Goal: Task Accomplishment & Management: Use online tool/utility

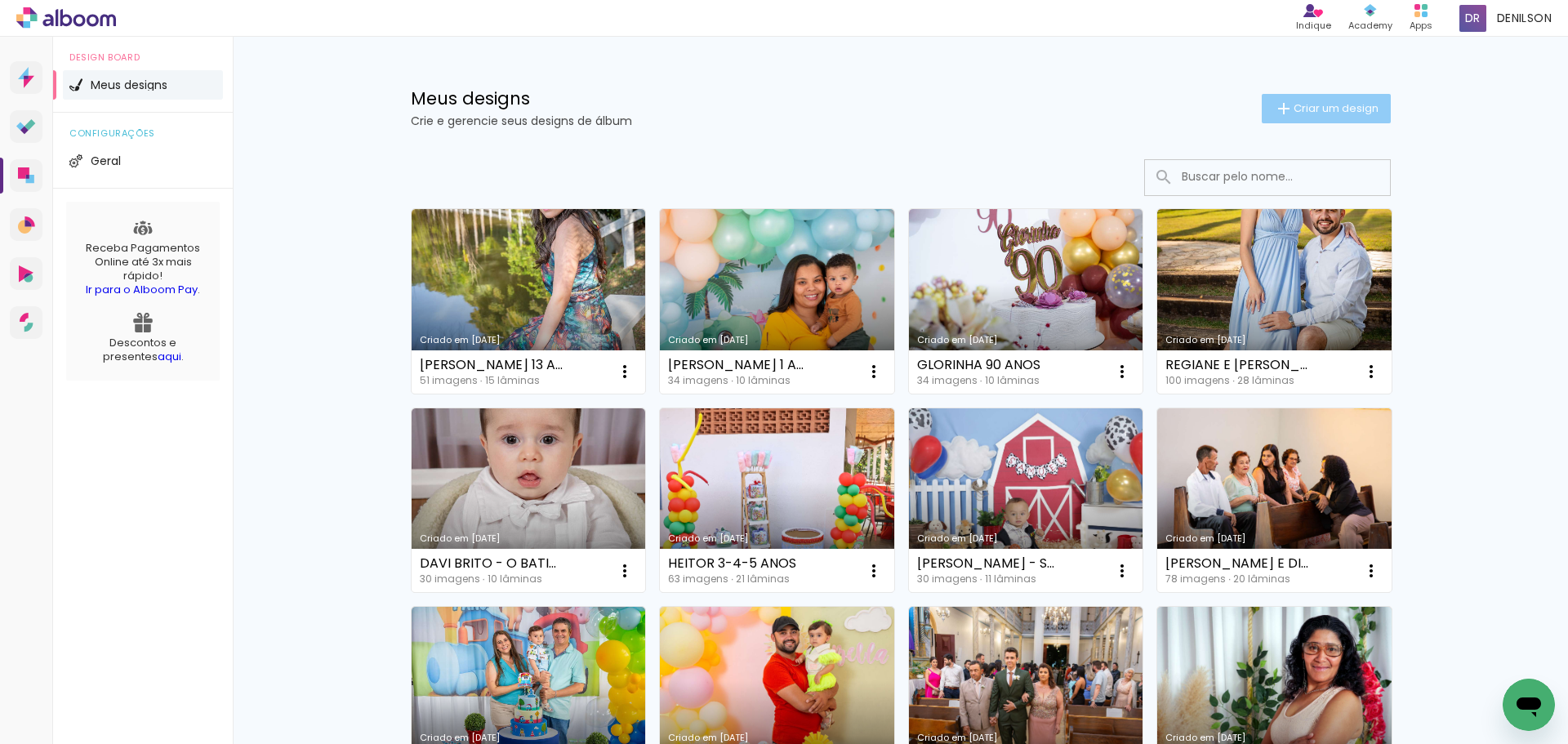
click at [1321, 109] on span "Criar um design" at bounding box center [1336, 109] width 85 height 11
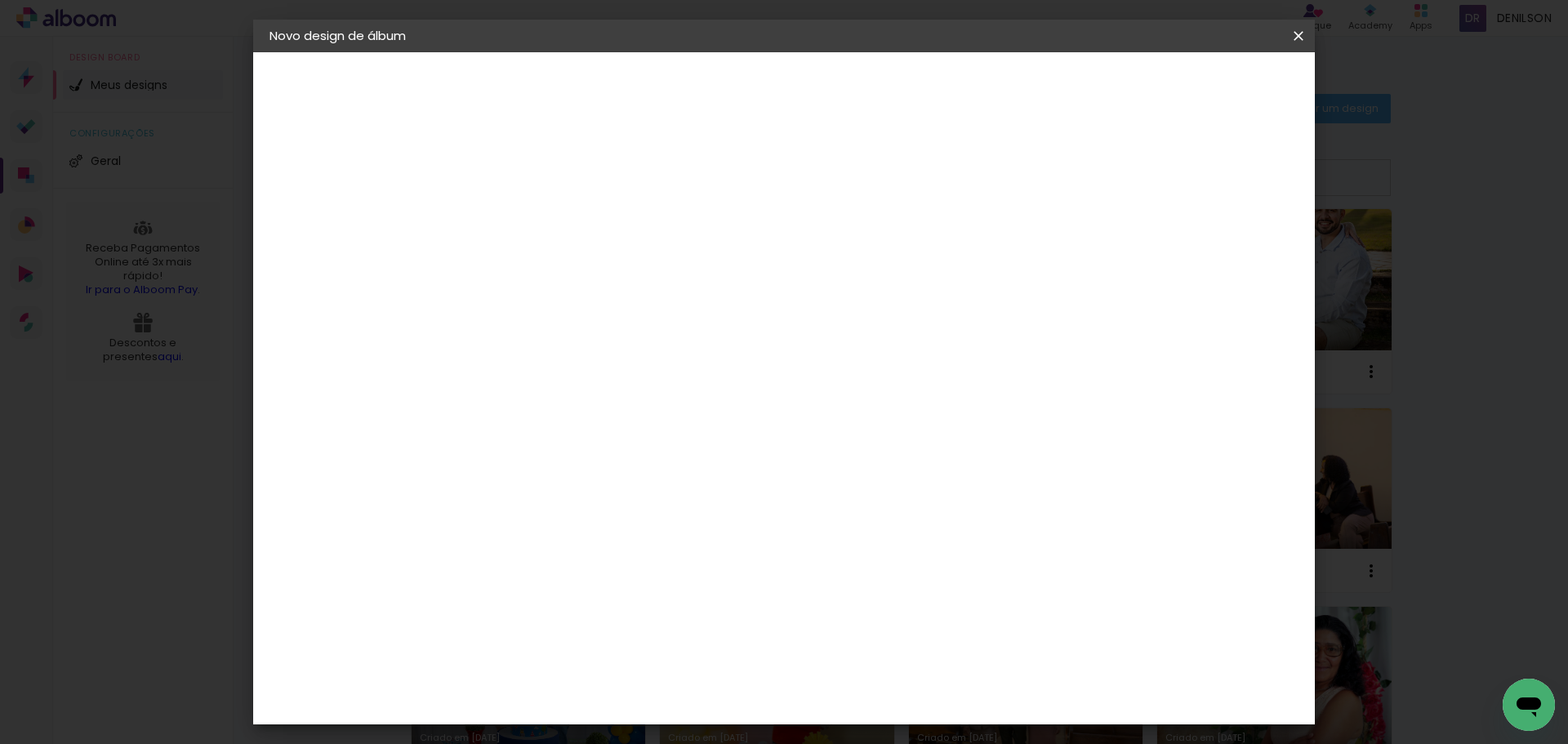
click at [537, 217] on input at bounding box center [537, 219] width 0 height 25
type input "[PERSON_NAME][DEMOGRAPHIC_DATA]"
type paper-input "[PERSON_NAME][DEMOGRAPHIC_DATA]"
click at [0, 0] on slot "Avançar" at bounding box center [0, 0] width 0 height 0
click at [0, 0] on slot "Tamanho Livre" at bounding box center [0, 0] width 0 height 0
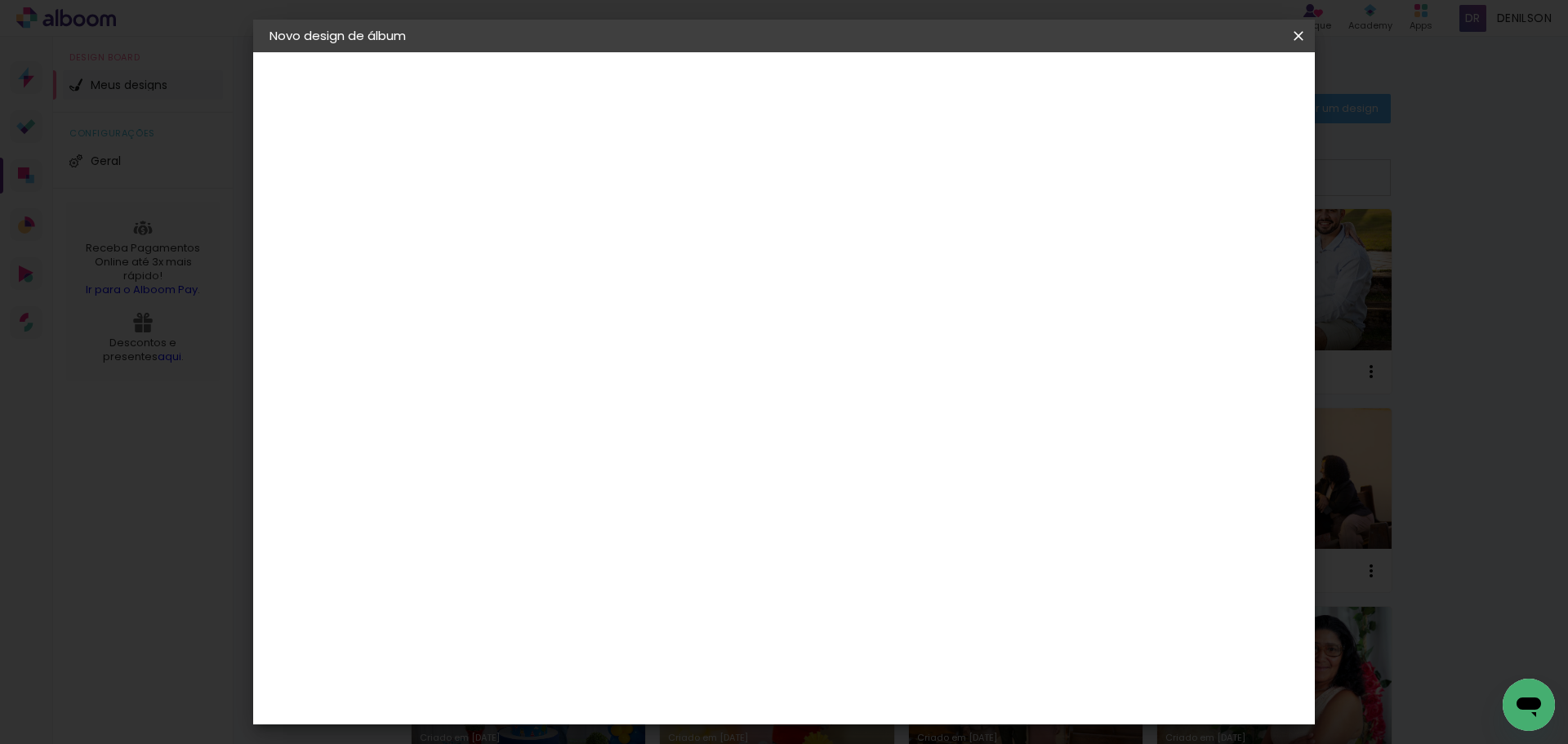
click at [0, 0] on slot "Avançar" at bounding box center [0, 0] width 0 height 0
click at [0, 0] on slot "Voltar" at bounding box center [0, 0] width 0 height 0
click at [0, 0] on slot "Tamanho Livre" at bounding box center [0, 0] width 0 height 0
click at [0, 0] on slot "Avançar" at bounding box center [0, 0] width 0 height 0
drag, startPoint x: 503, startPoint y: 464, endPoint x: 484, endPoint y: 450, distance: 23.6
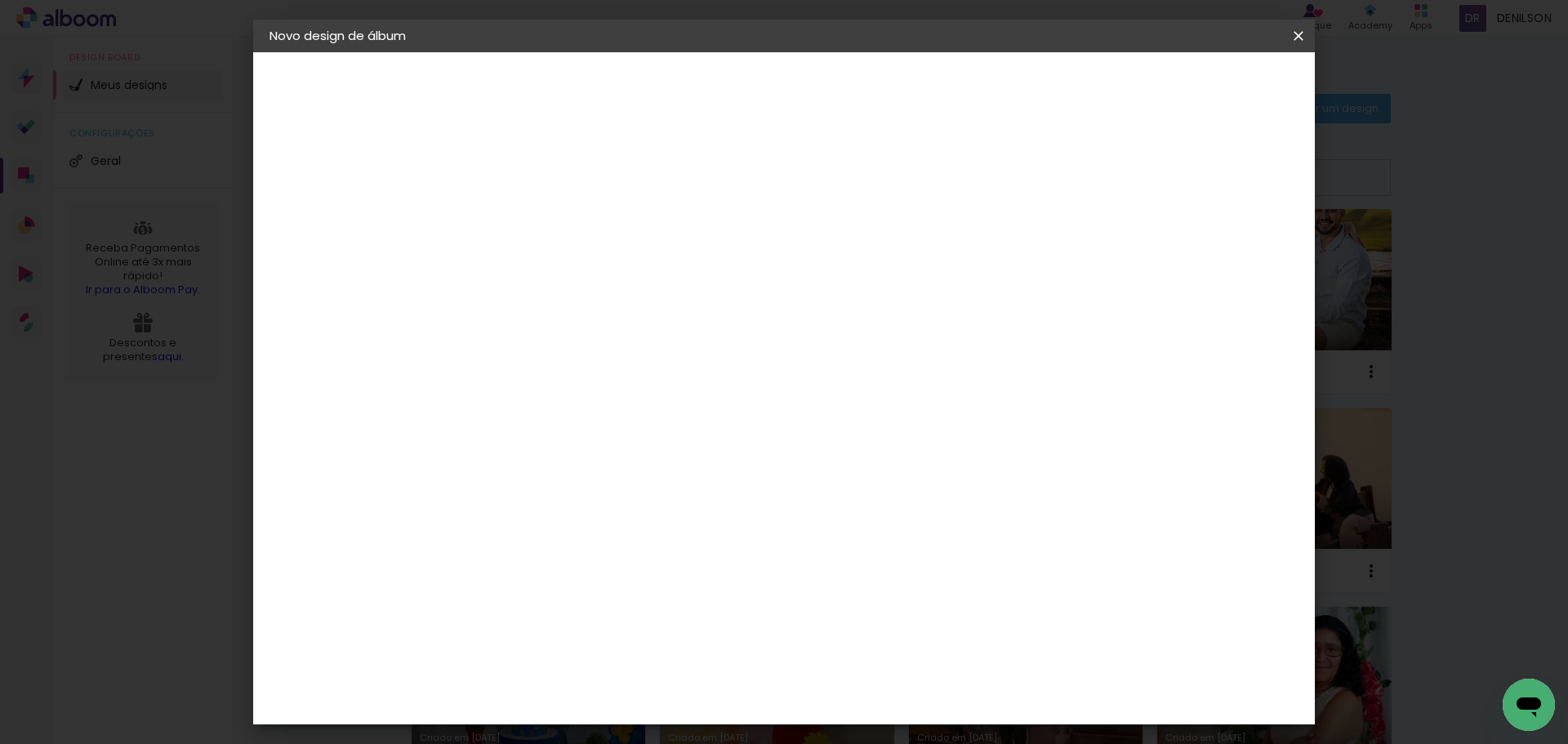
click at [483, 457] on input "30" at bounding box center [485, 463] width 42 height 24
type input "20,3"
type paper-input "20,3"
type input "60,6"
type paper-input "60,6"
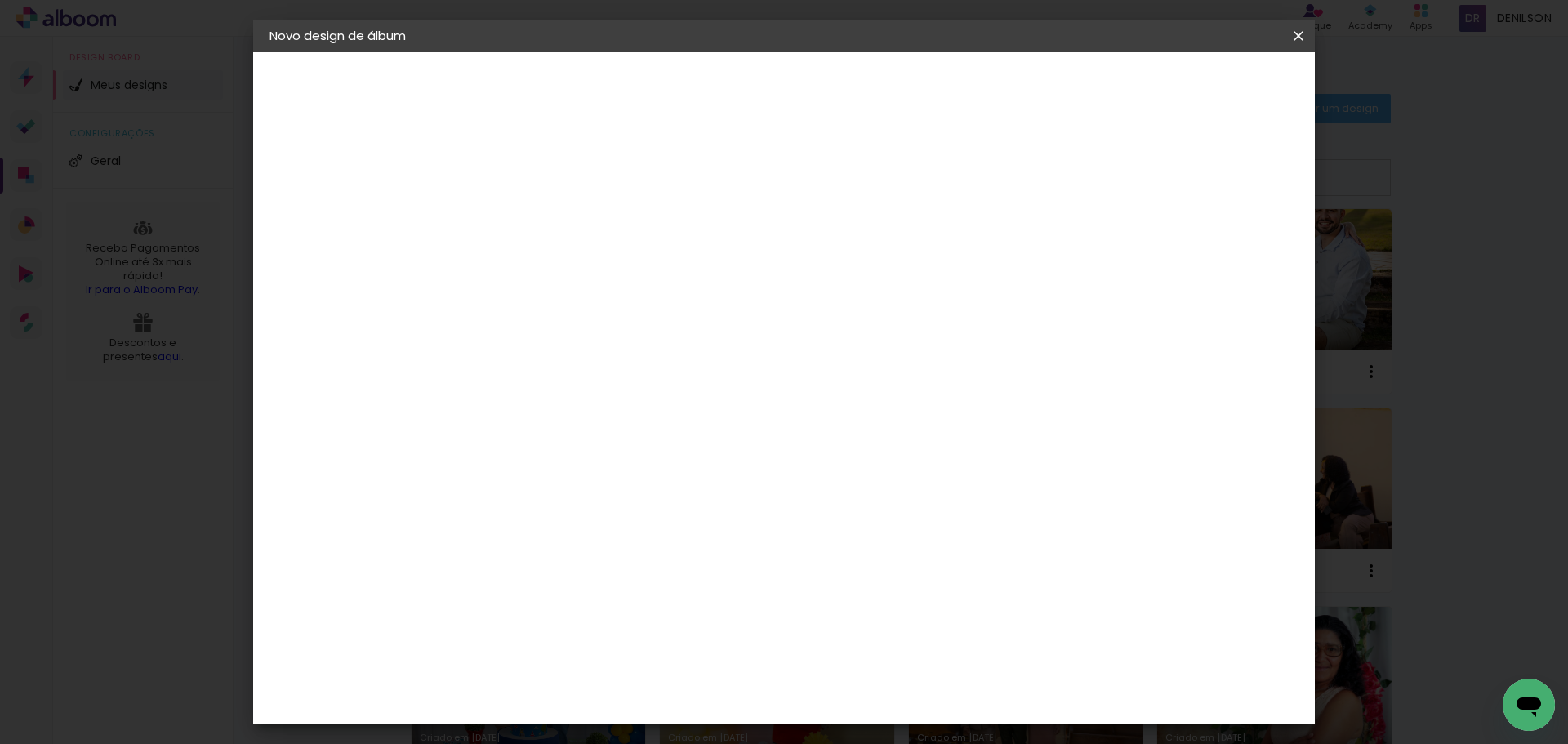
type input "4"
type paper-input "4"
click at [1223, 253] on input "4" at bounding box center [1214, 246] width 30 height 24
type input "3"
type paper-input "3"
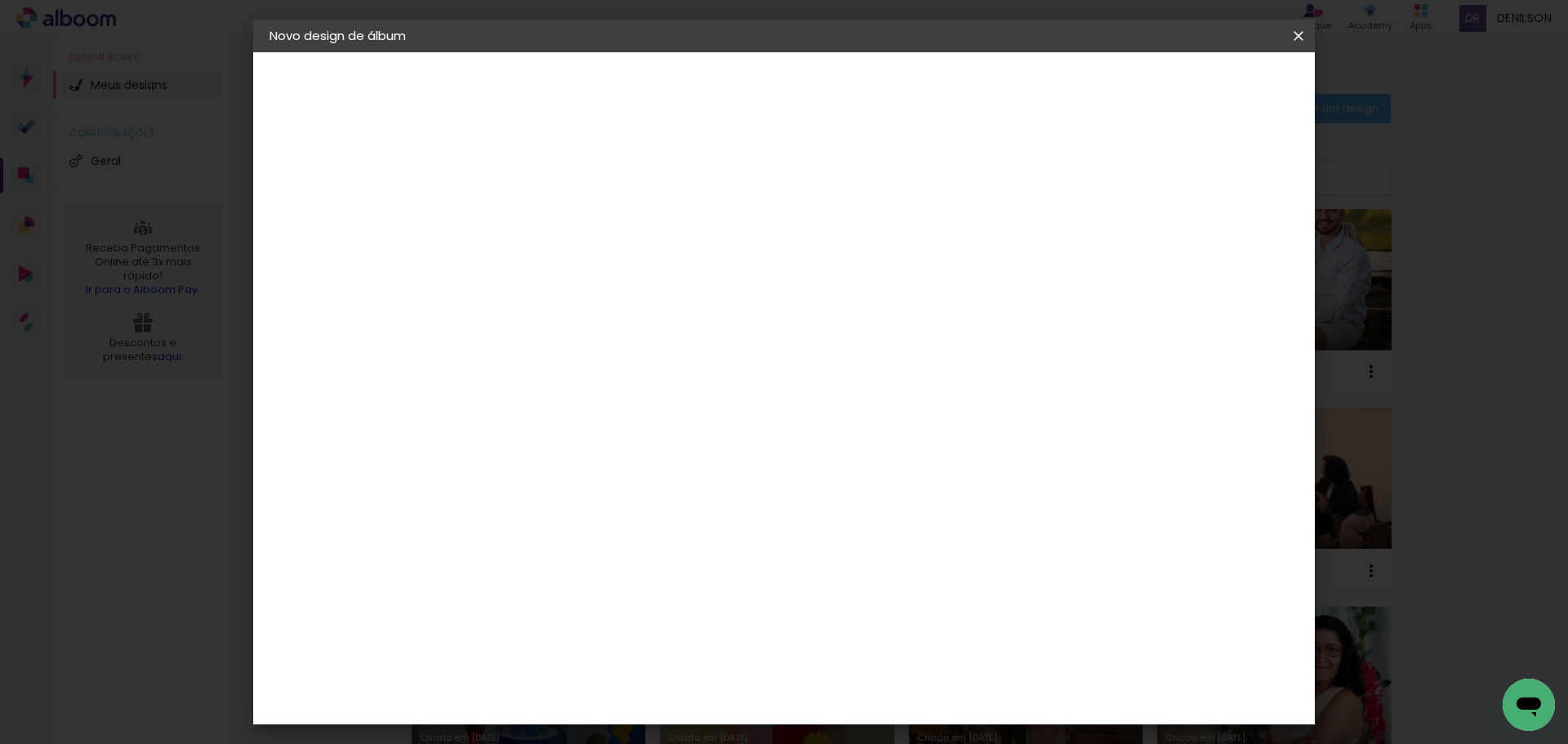
click at [1223, 253] on input "3" at bounding box center [1217, 246] width 30 height 24
type input "2"
type paper-input "2"
click at [1225, 253] on input "2" at bounding box center [1221, 246] width 30 height 24
type input "1"
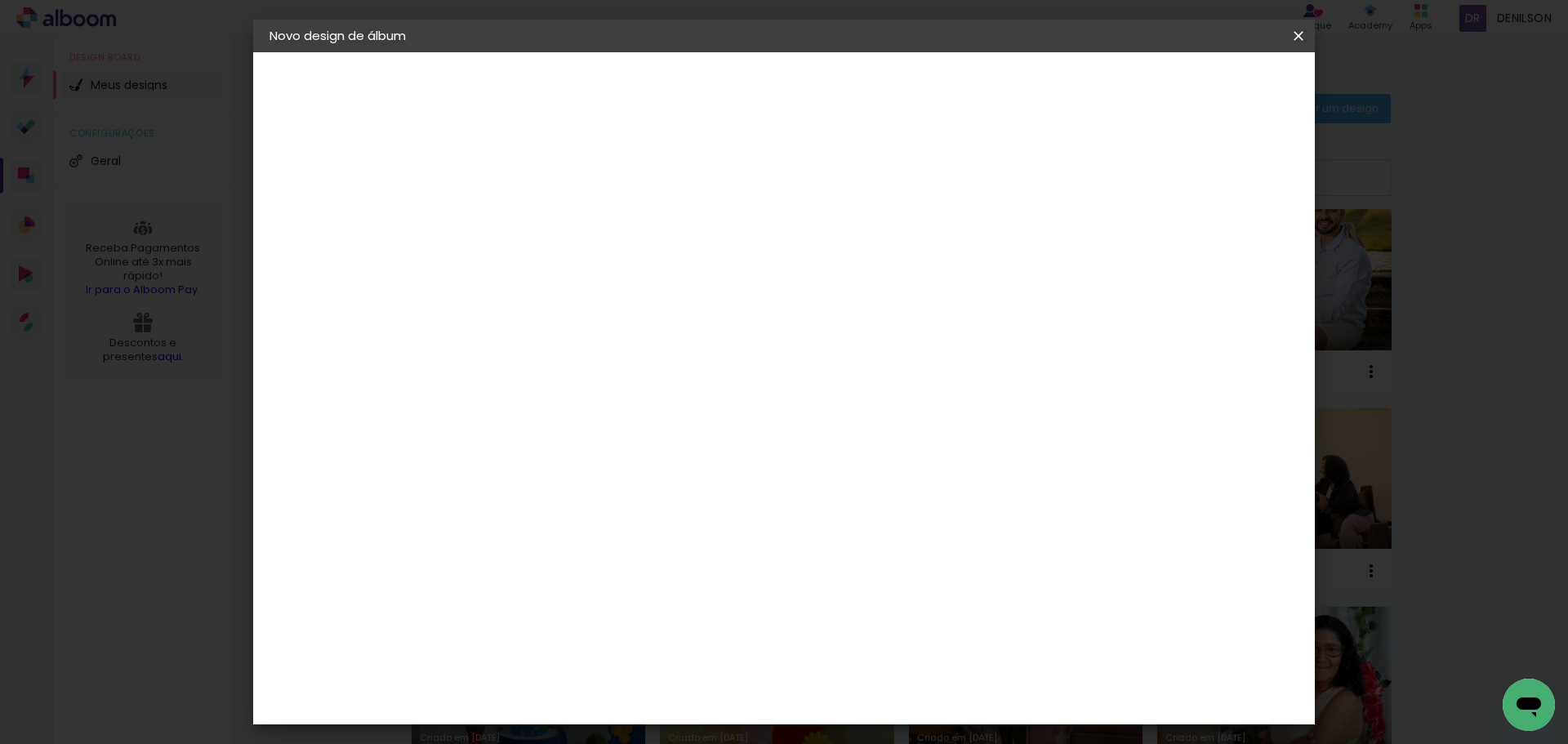
type paper-input "1"
click at [1228, 254] on input "1" at bounding box center [1222, 246] width 30 height 24
type input "0"
click at [1231, 255] on input "0" at bounding box center [1222, 246] width 30 height 24
click at [1197, 86] on span "Iniciar design" at bounding box center [1159, 86] width 75 height 12
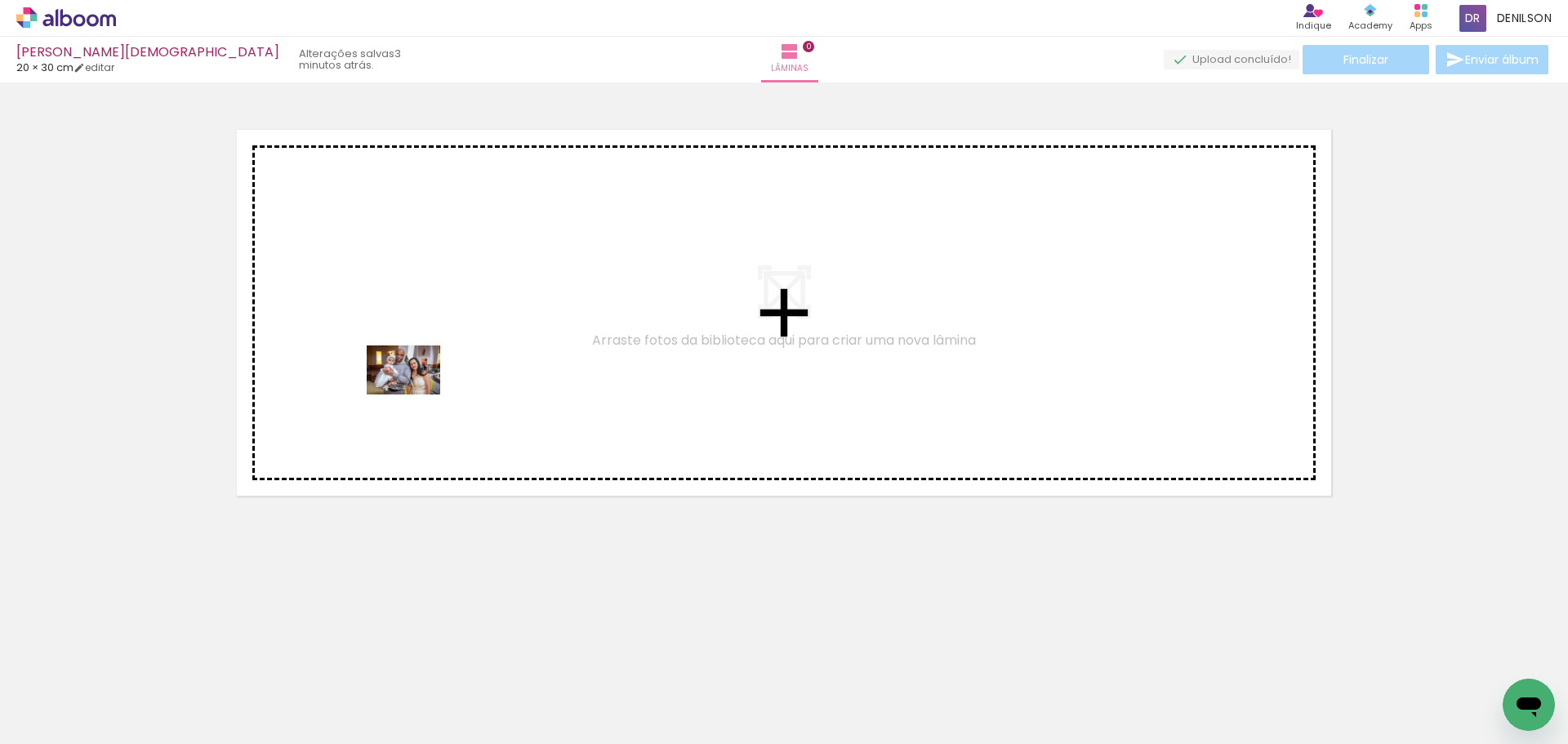
drag, startPoint x: 204, startPoint y: 664, endPoint x: 416, endPoint y: 394, distance: 343.3
click at [416, 394] on quentale-workspace at bounding box center [784, 372] width 1568 height 744
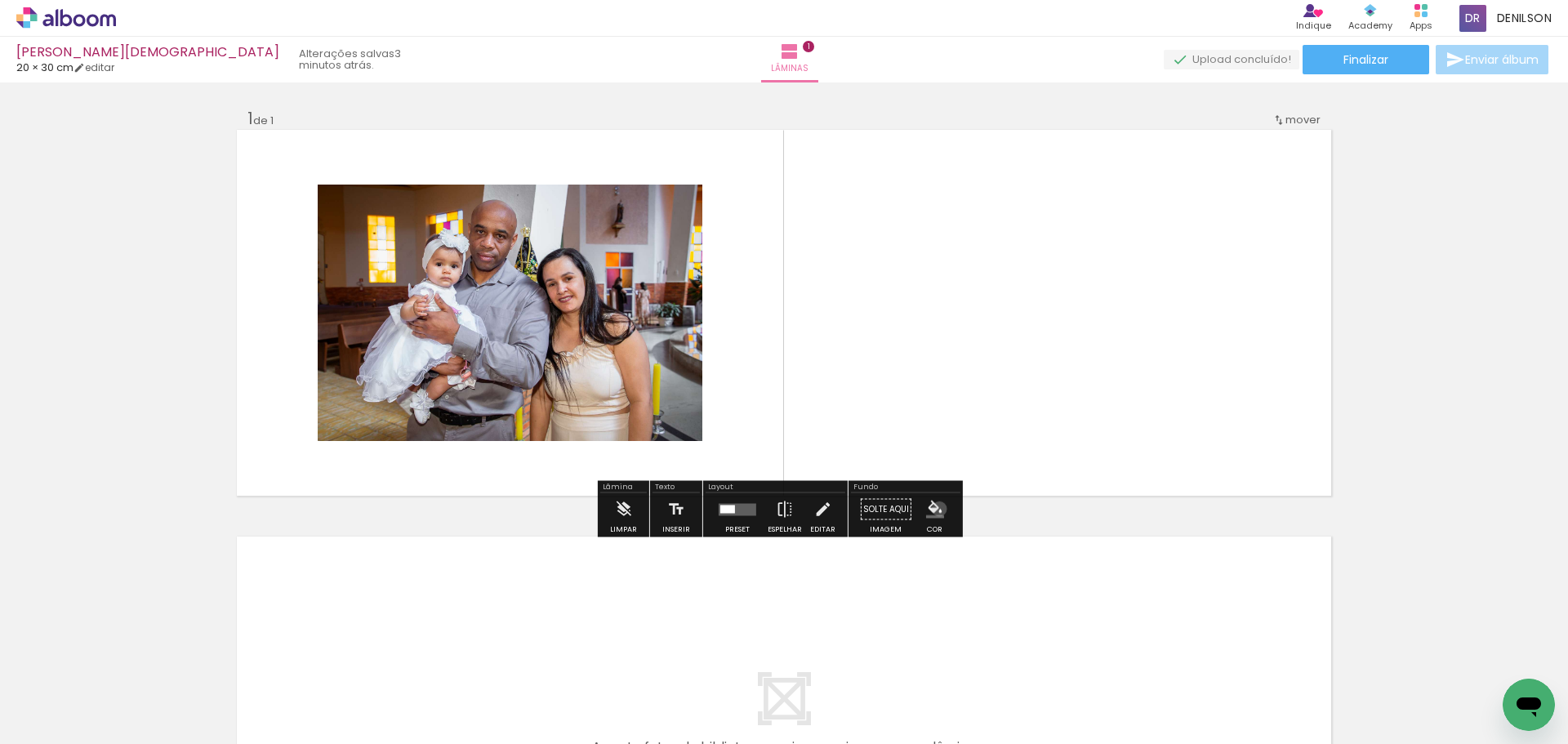
click at [934, 509] on iron-icon "color picker" at bounding box center [936, 510] width 18 height 18
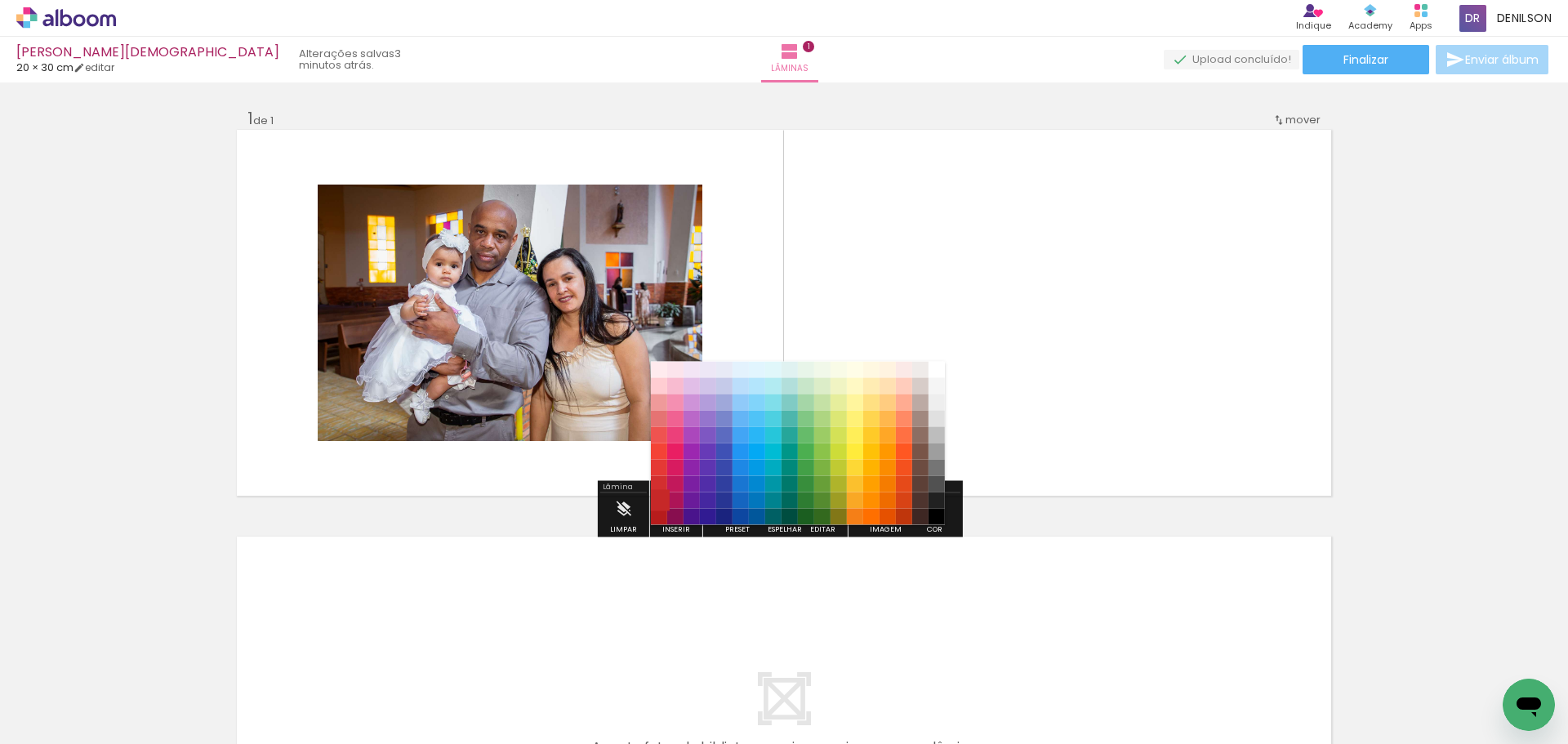
click at [657, 502] on paper-item "#c62828" at bounding box center [659, 501] width 16 height 16
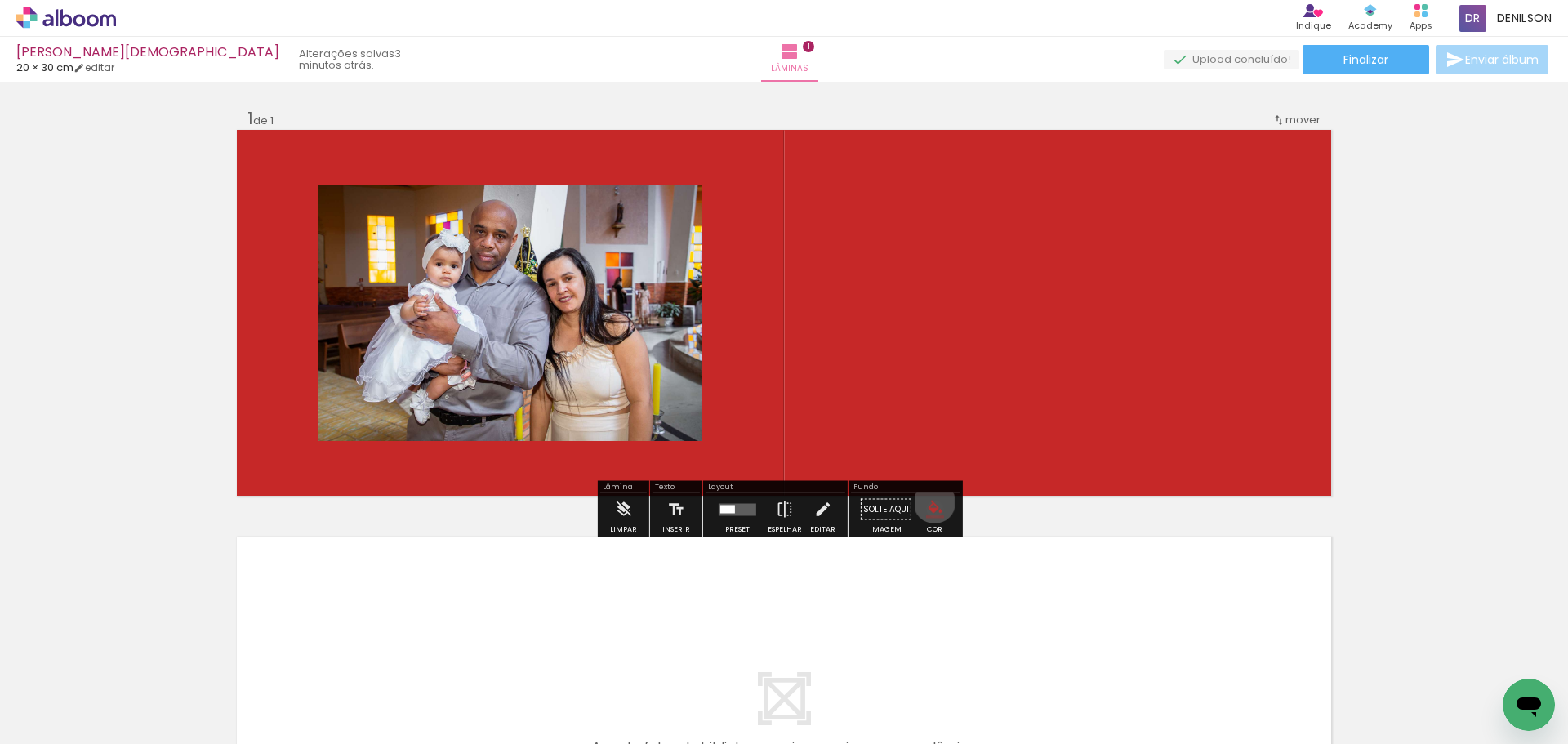
click at [929, 502] on iron-icon "color picker" at bounding box center [936, 510] width 18 height 18
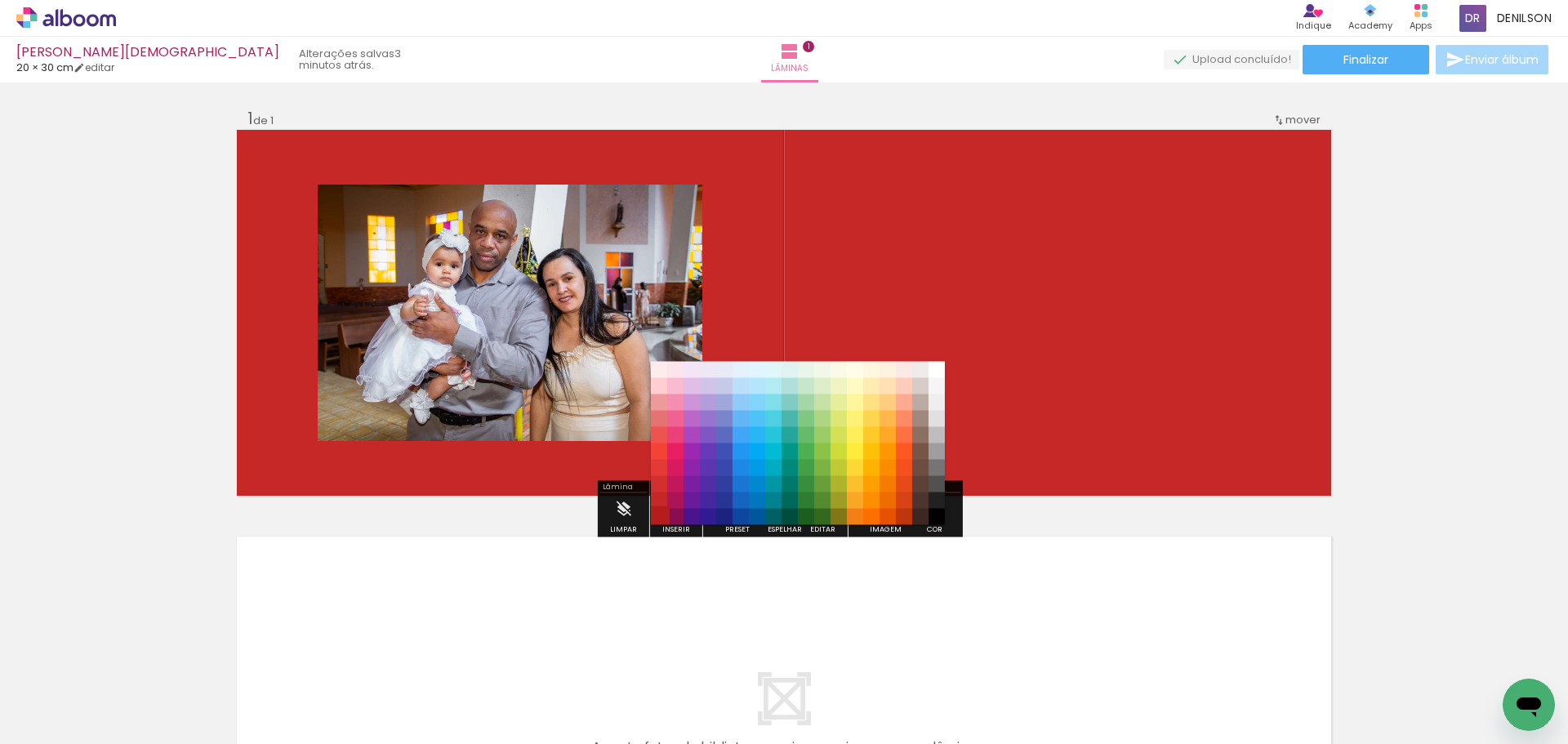
click at [659, 516] on paper-item "#b71c1c" at bounding box center [659, 517] width 16 height 16
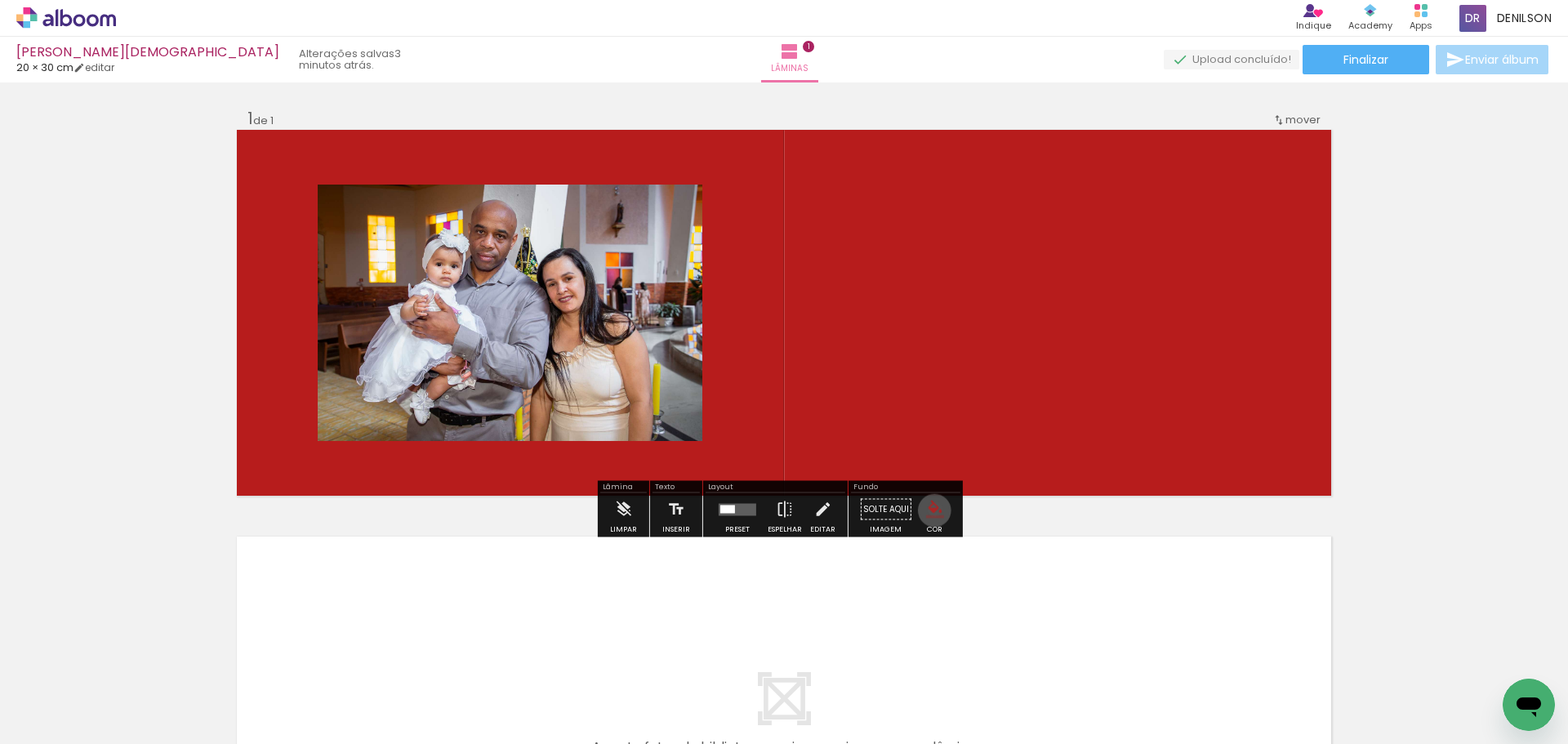
click at [929, 511] on iron-icon "color picker" at bounding box center [936, 510] width 18 height 18
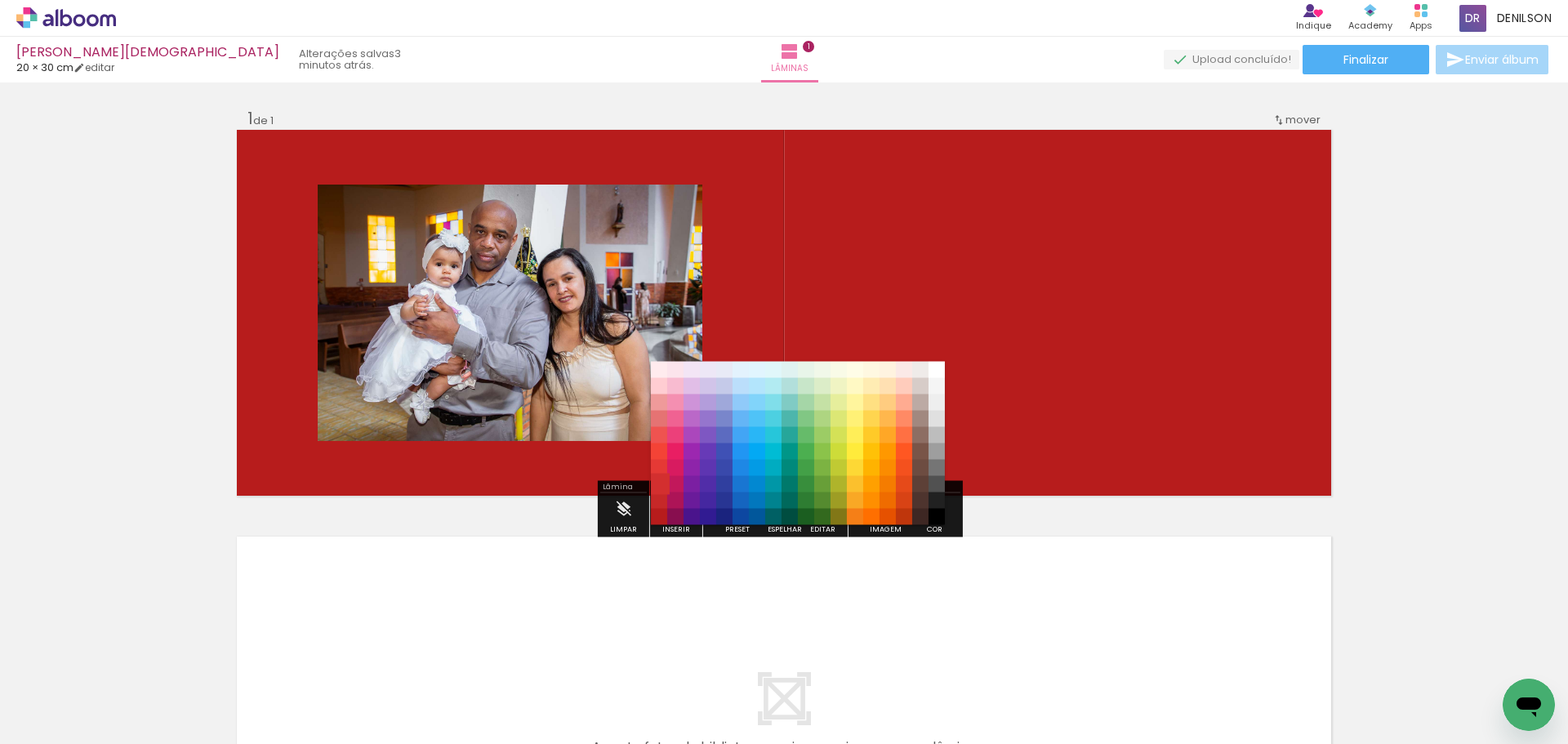
click at [660, 484] on paper-item "#d32f2f" at bounding box center [659, 484] width 16 height 16
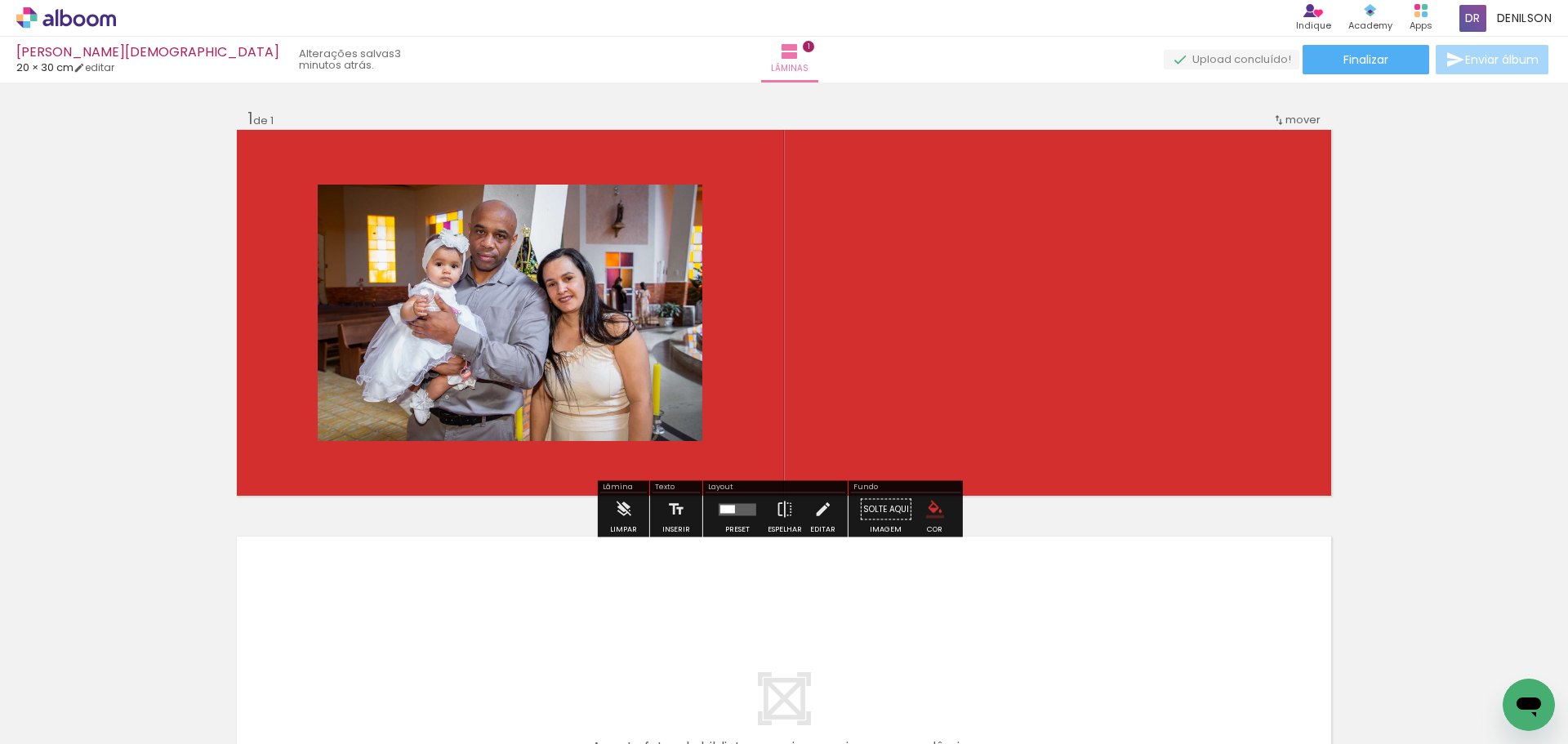
drag, startPoint x: 929, startPoint y: 510, endPoint x: 921, endPoint y: 511, distance: 8.1
click at [929, 510] on iron-icon "color picker" at bounding box center [936, 510] width 18 height 18
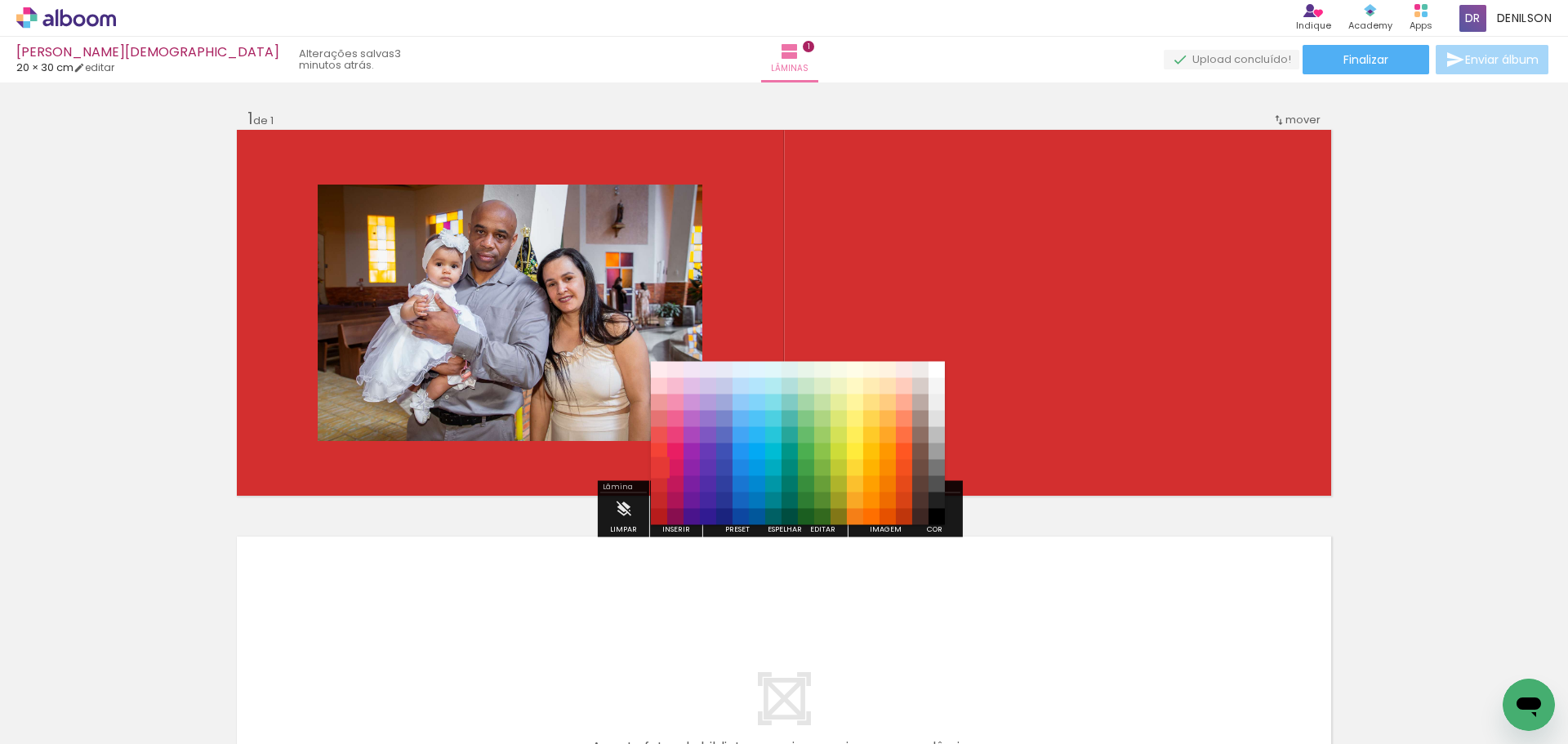
click at [663, 462] on paper-item "#e53935" at bounding box center [659, 468] width 16 height 16
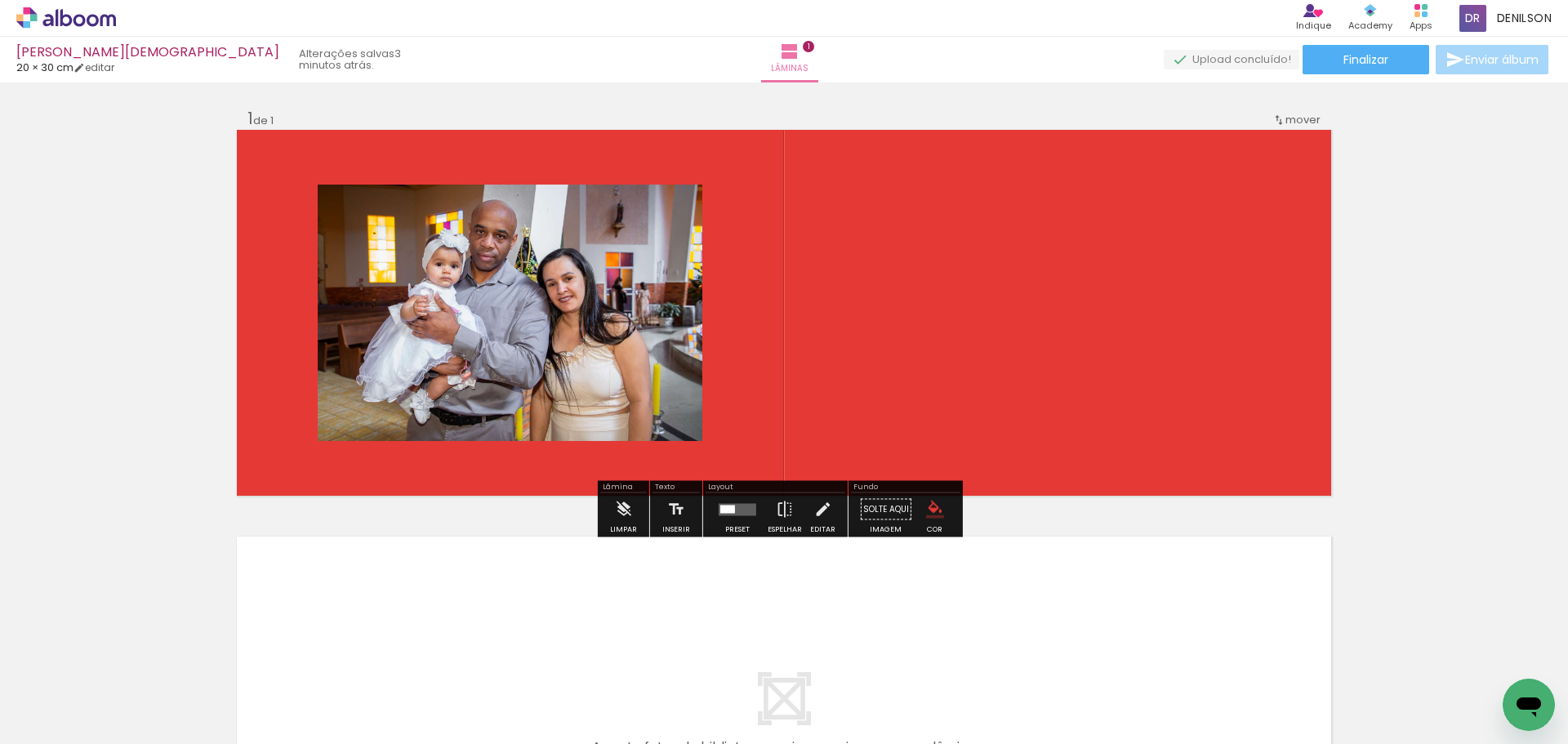
drag, startPoint x: 938, startPoint y: 514, endPoint x: 894, endPoint y: 513, distance: 44.0
click at [937, 513] on iron-icon "color picker" at bounding box center [936, 510] width 18 height 18
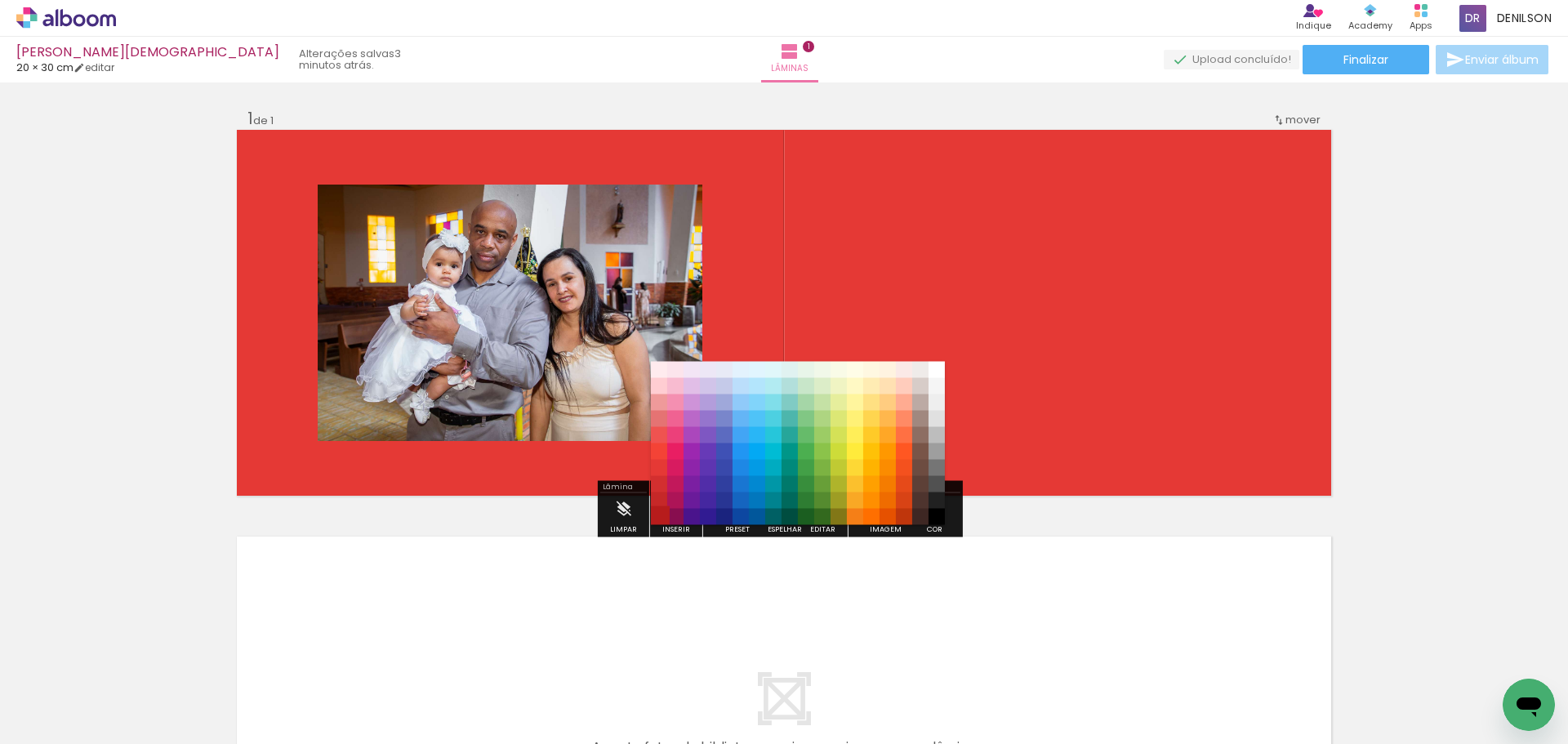
click at [658, 513] on paper-item "#b71c1c" at bounding box center [659, 517] width 16 height 16
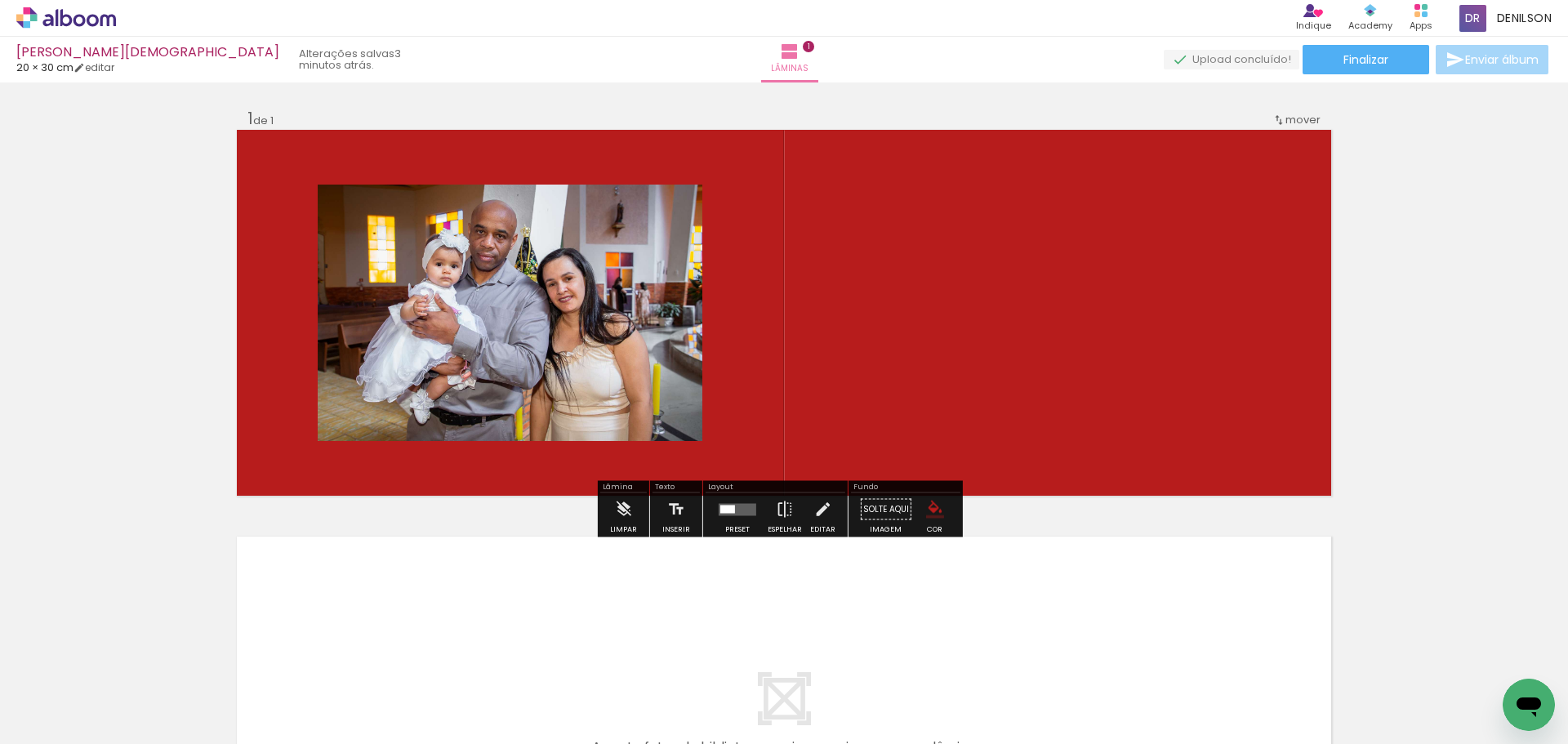
click at [928, 512] on iron-icon "color picker" at bounding box center [936, 510] width 18 height 18
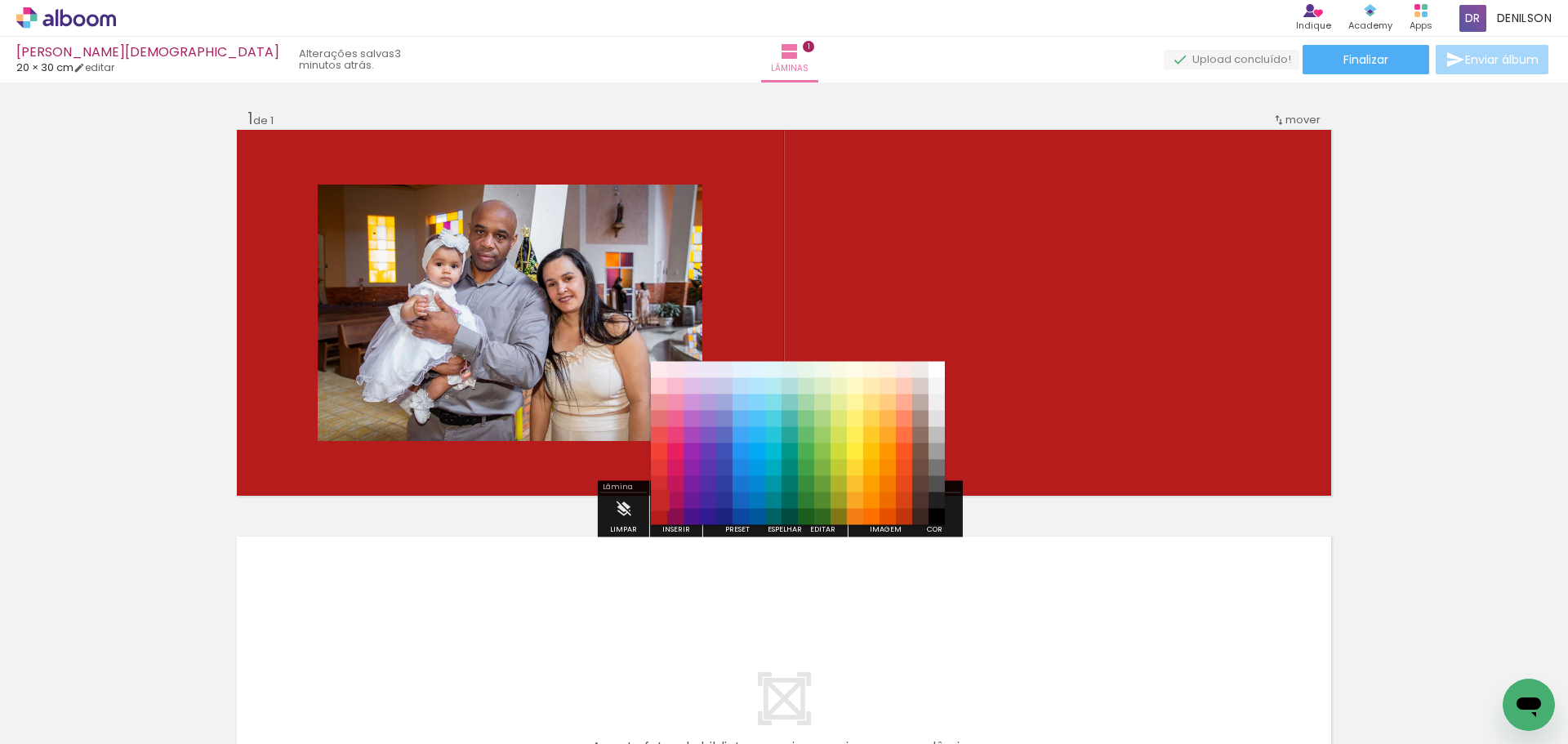
click at [661, 498] on paper-item "#c62828" at bounding box center [659, 501] width 16 height 16
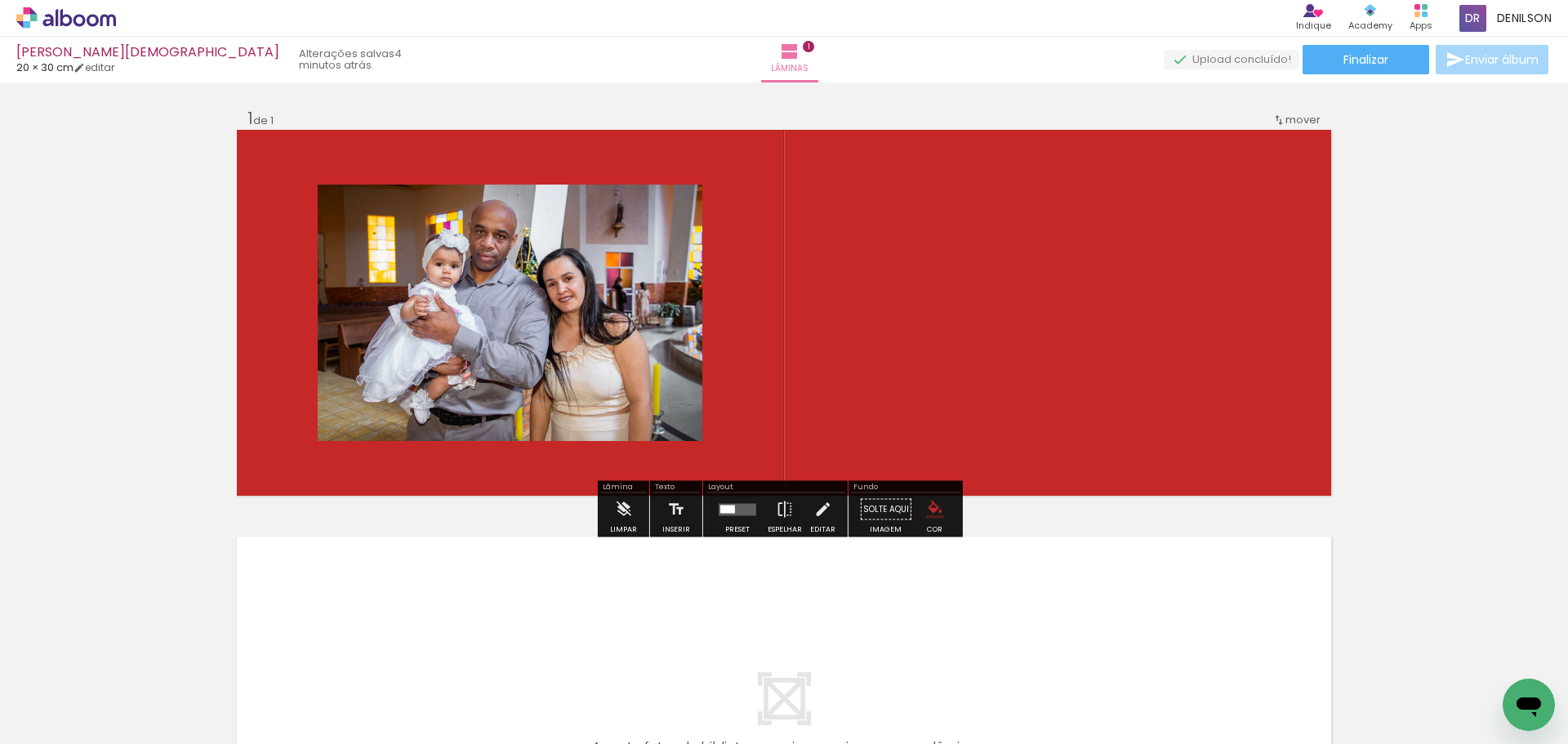
click at [560, 366] on quentale-photo at bounding box center [510, 313] width 384 height 257
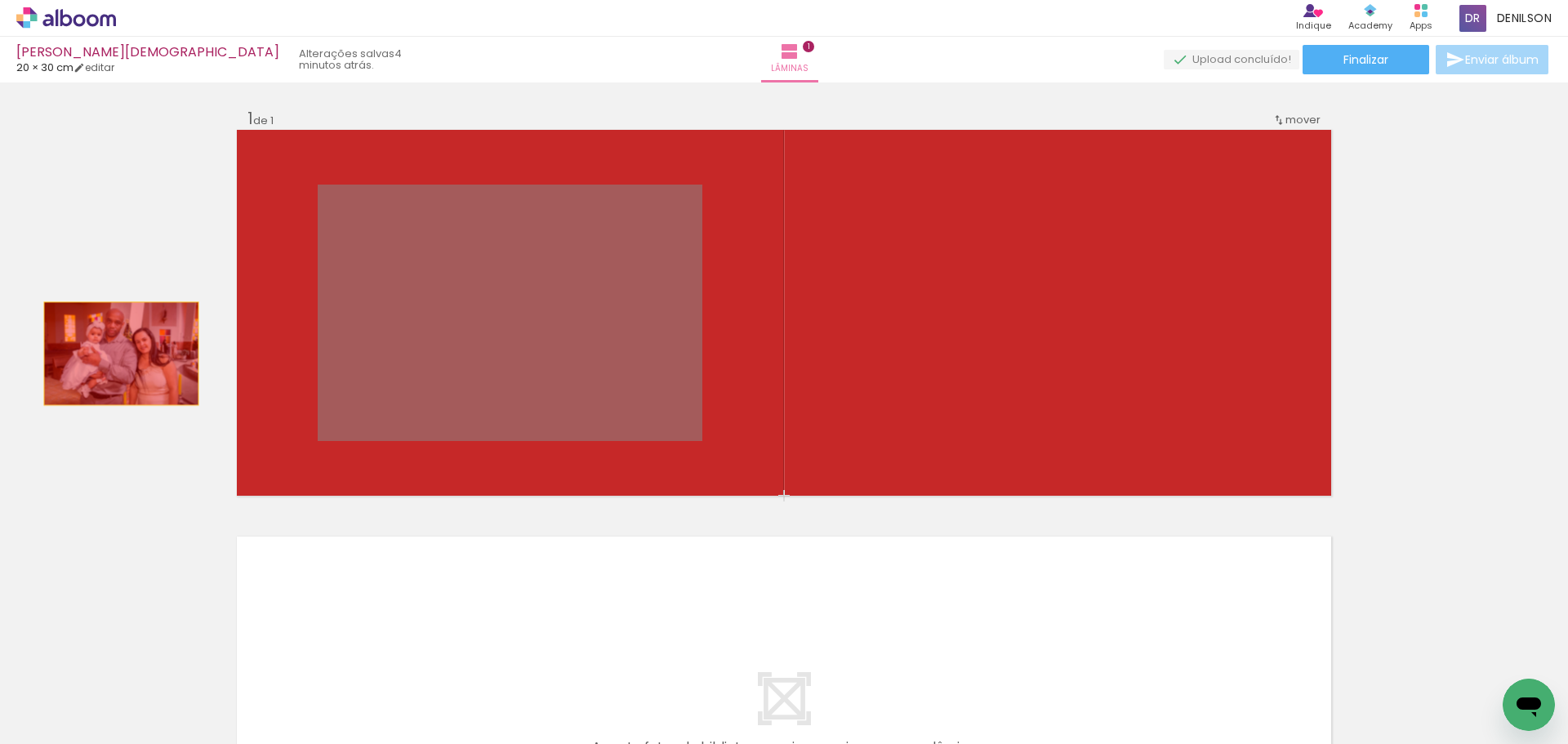
drag, startPoint x: 506, startPoint y: 318, endPoint x: 105, endPoint y: 366, distance: 403.9
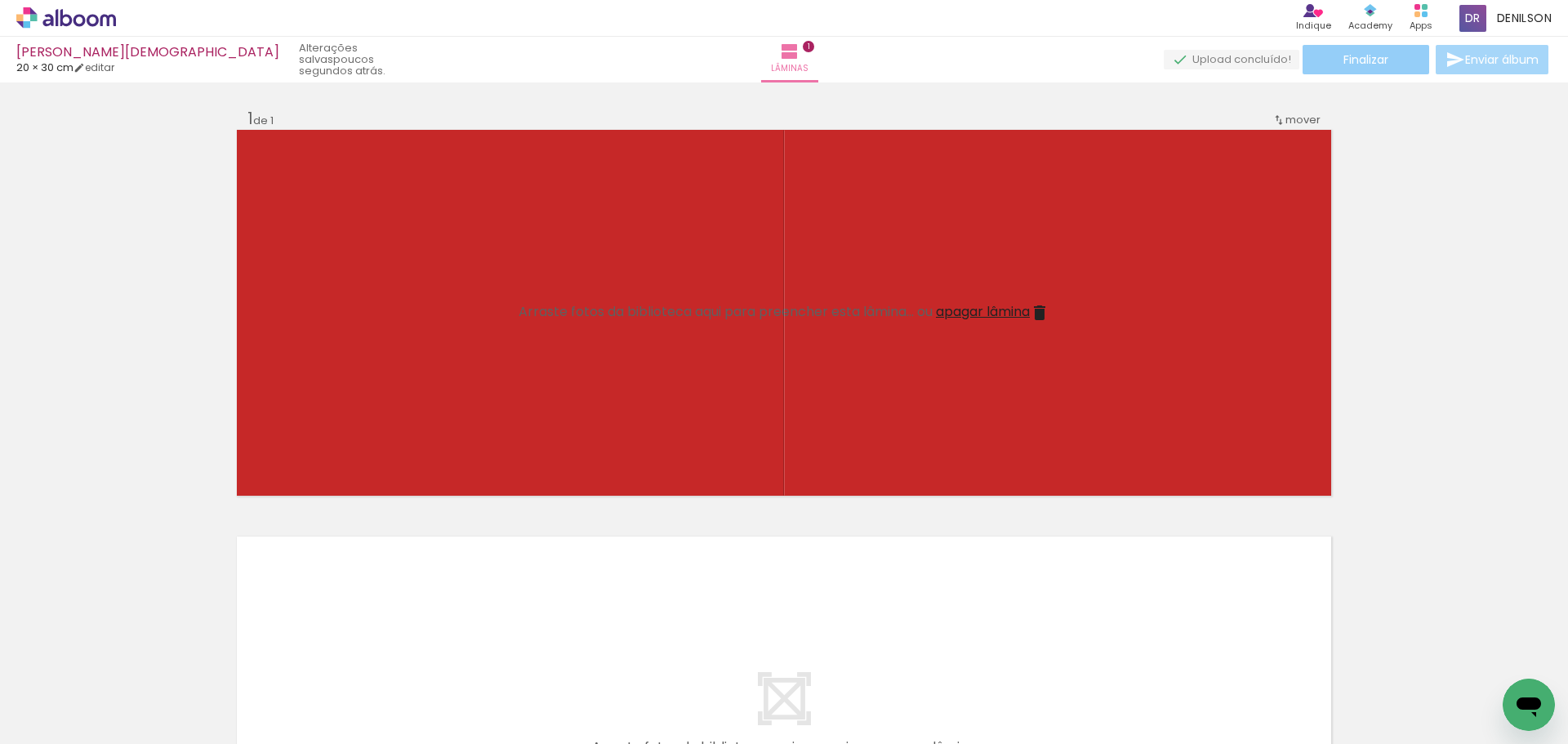
click at [1365, 57] on span "Finalizar" at bounding box center [1366, 59] width 45 height 12
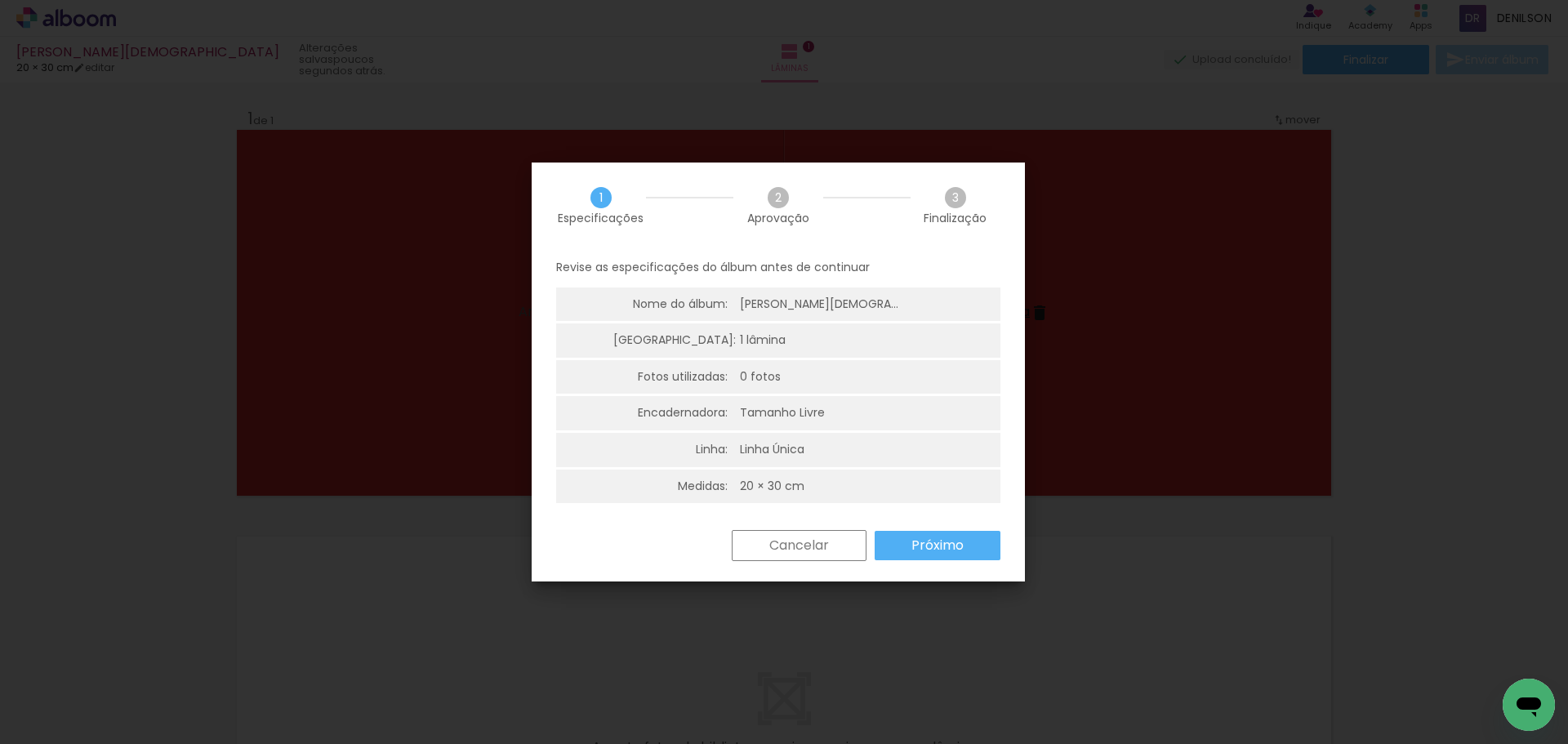
click at [0, 0] on slot "Próximo" at bounding box center [0, 0] width 0 height 0
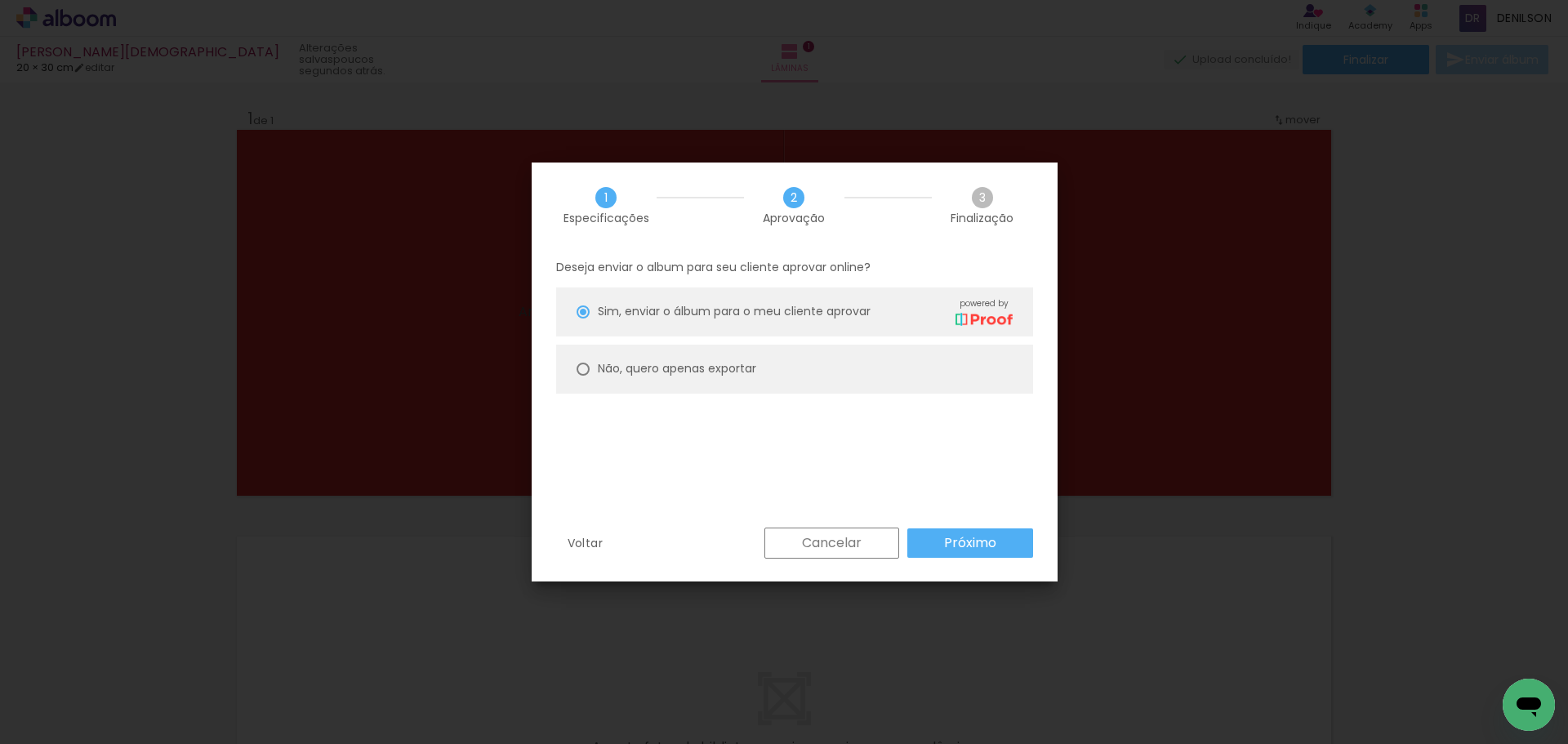
click at [0, 0] on slot "Não, quero apenas exportar" at bounding box center [0, 0] width 0 height 0
type paper-radio-button "on"
click at [0, 0] on slot "Próximo" at bounding box center [0, 0] width 0 height 0
type input "Alta, 300 DPI"
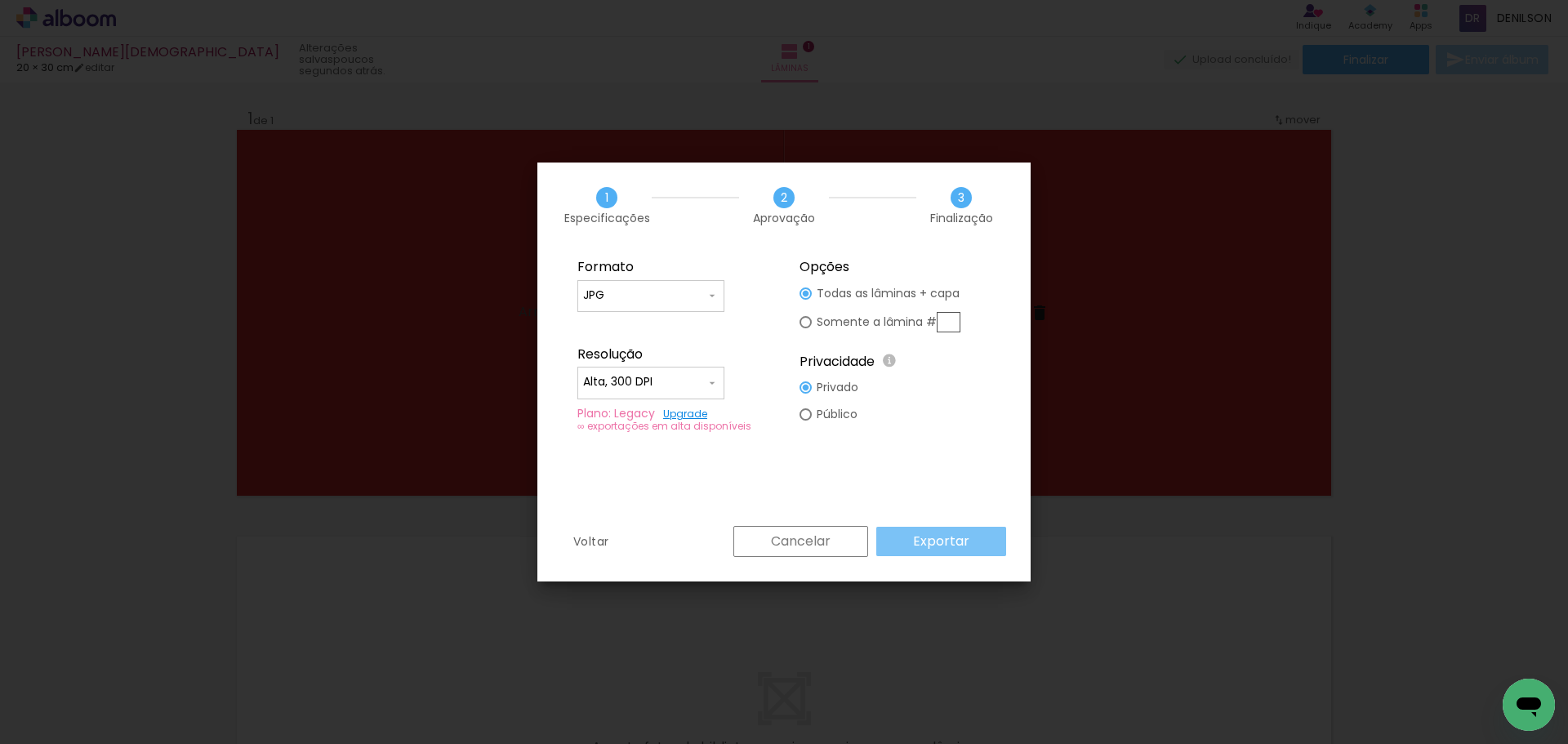
click at [0, 0] on slot "Exportar" at bounding box center [0, 0] width 0 height 0
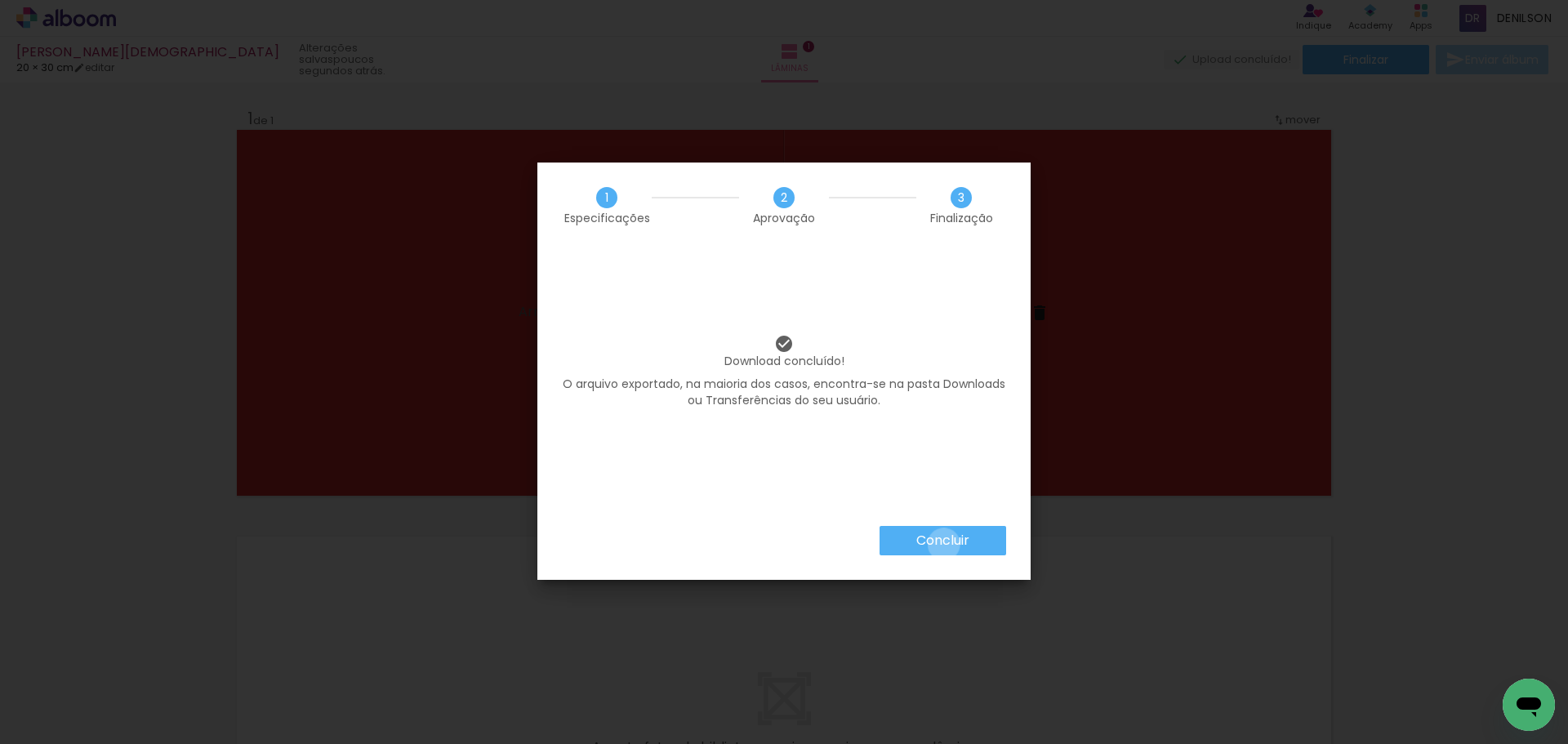
click at [0, 0] on slot "Concluir" at bounding box center [0, 0] width 0 height 0
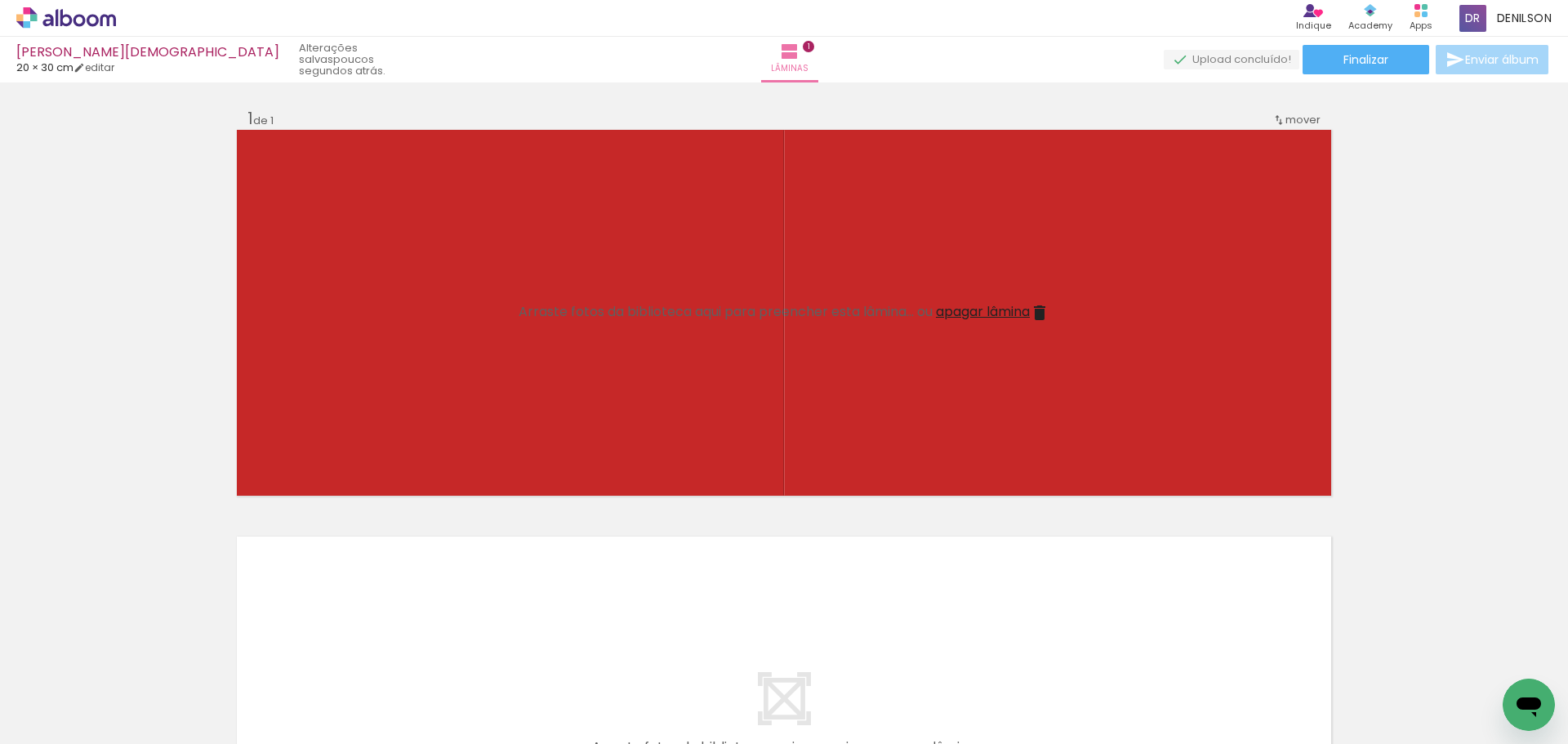
click at [981, 312] on span "apagar lâmina" at bounding box center [982, 311] width 94 height 19
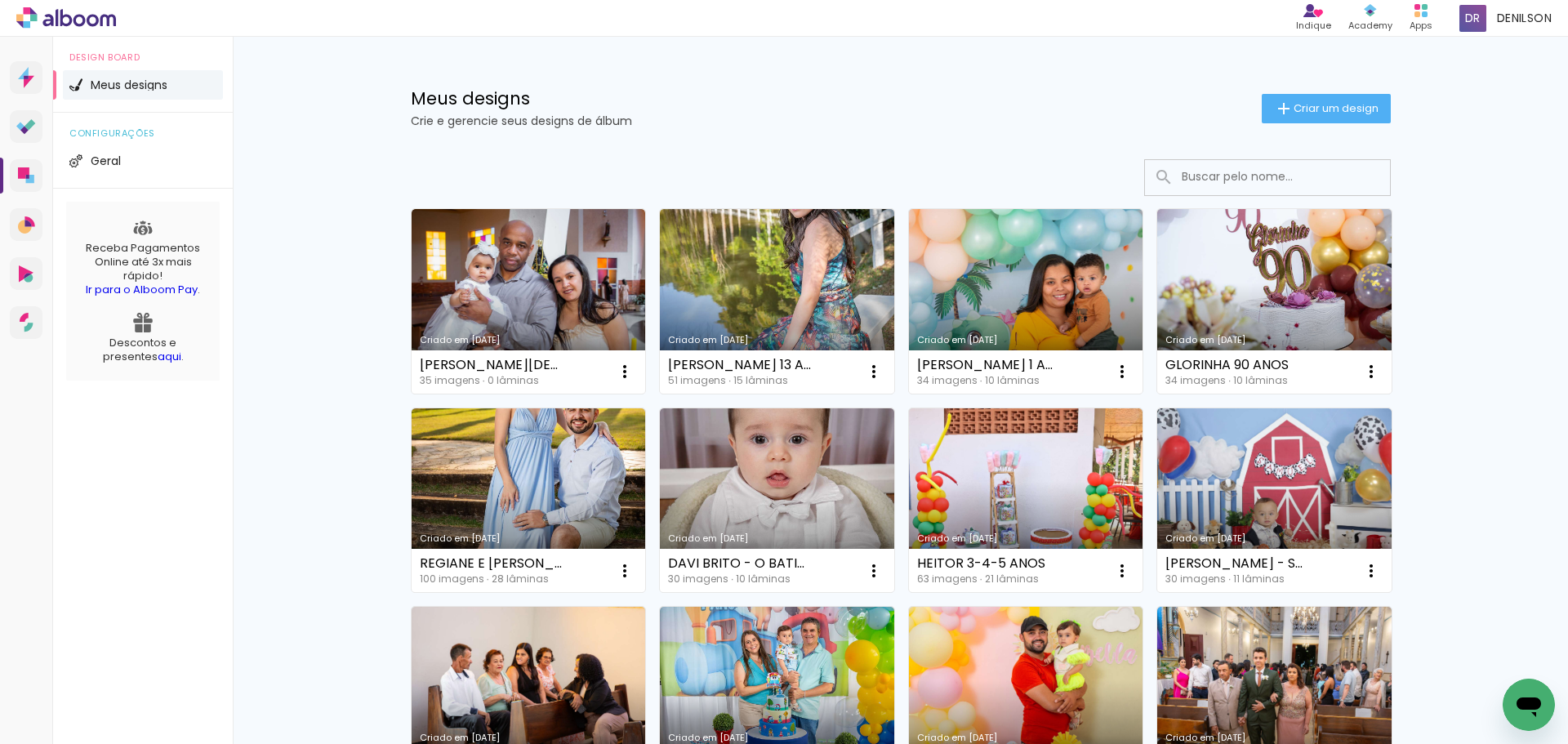
click at [1270, 296] on link "Criado em [DATE]" at bounding box center [1274, 302] width 234 height 185
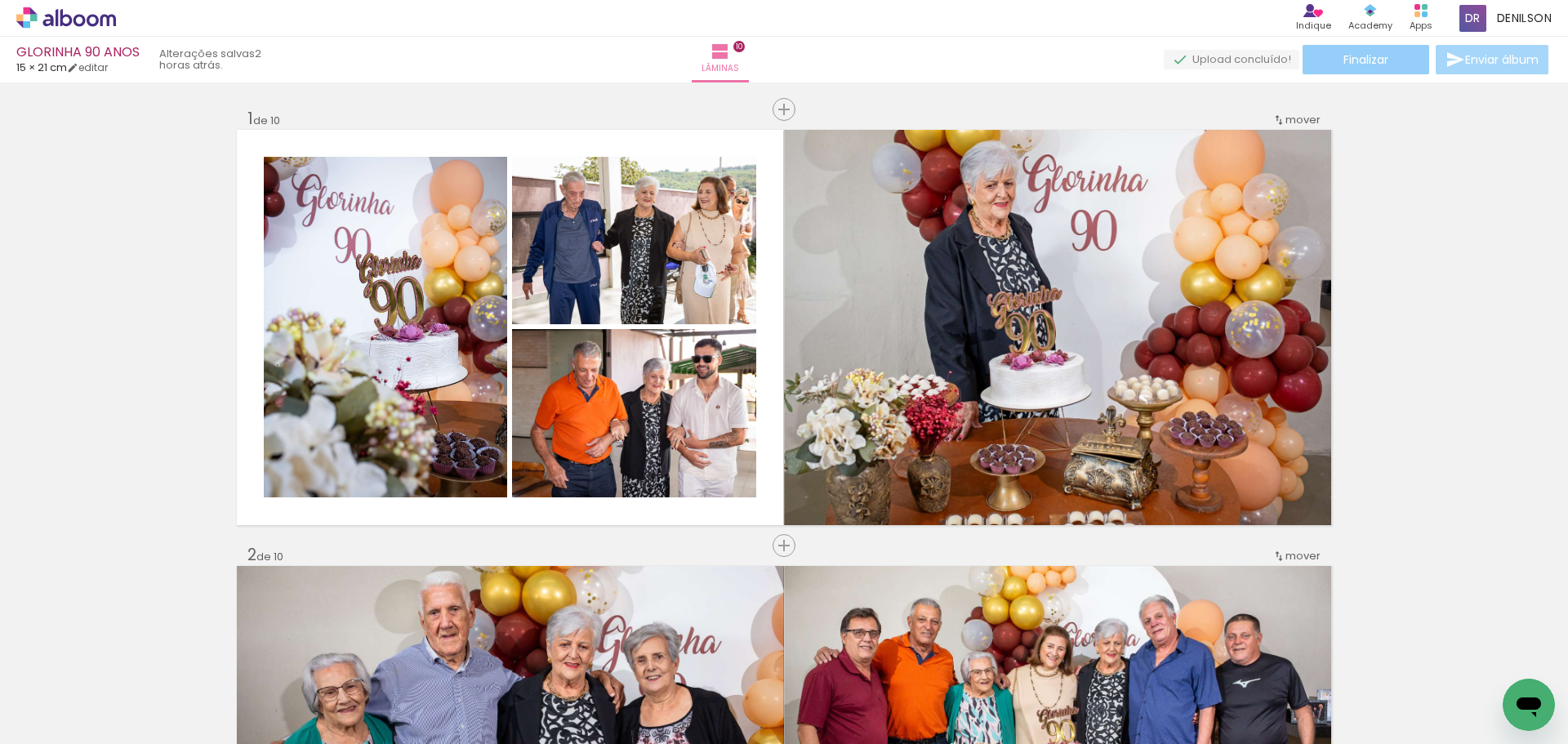
click at [1372, 66] on span "Finalizar" at bounding box center [1366, 59] width 45 height 12
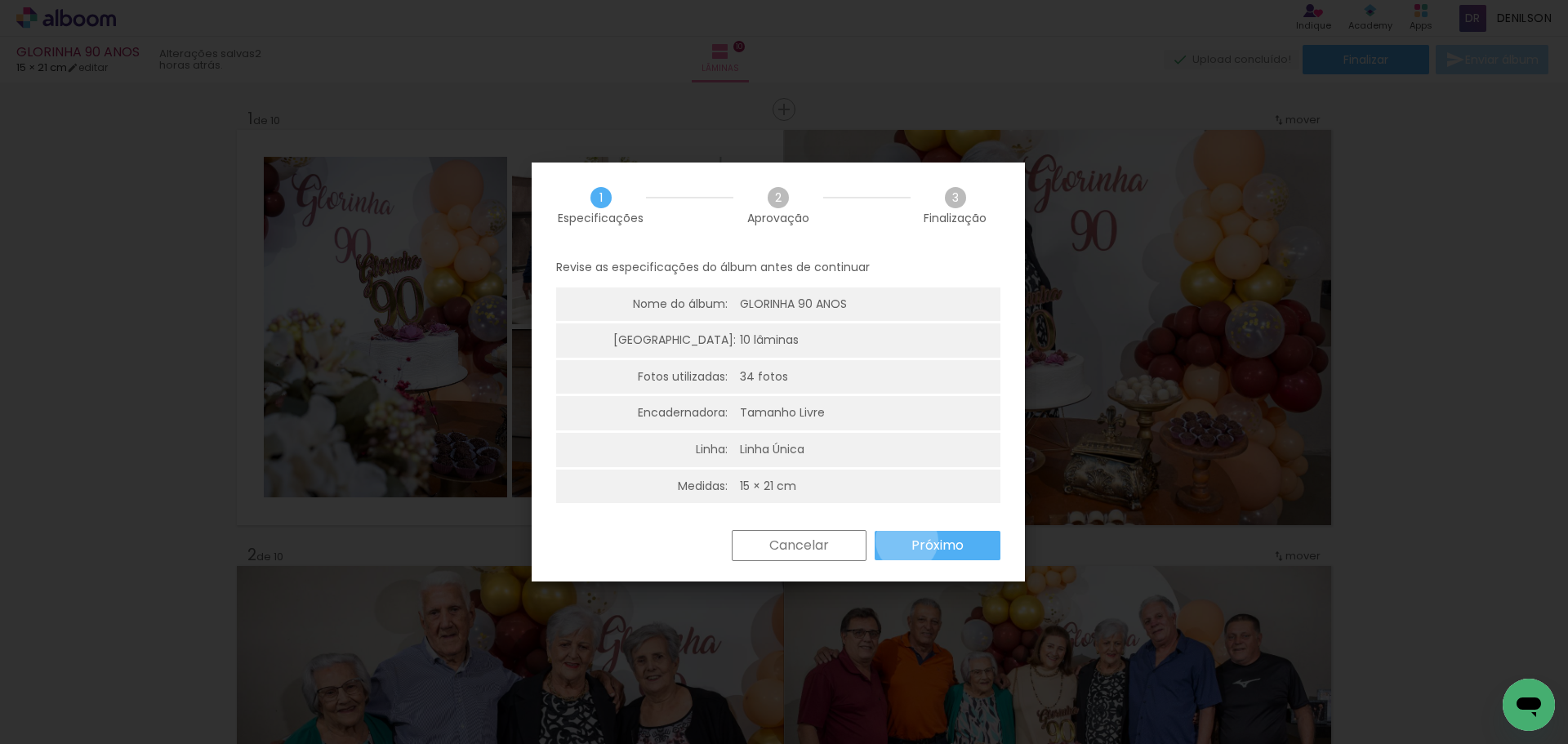
drag, startPoint x: 907, startPoint y: 540, endPoint x: 831, endPoint y: 506, distance: 83.3
click at [908, 541] on paper-button "Próximo" at bounding box center [938, 545] width 126 height 30
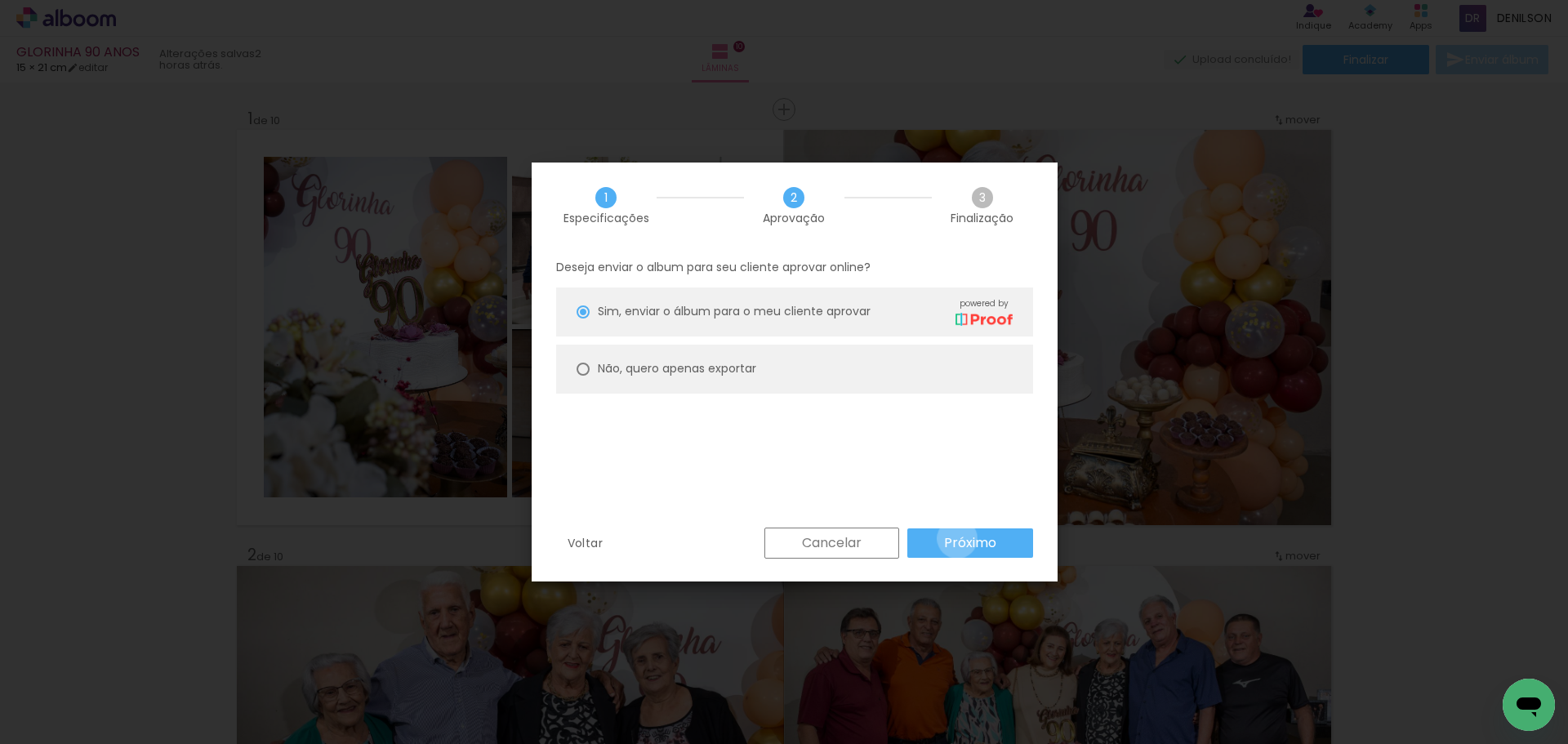
click at [0, 0] on slot "Próximo" at bounding box center [0, 0] width 0 height 0
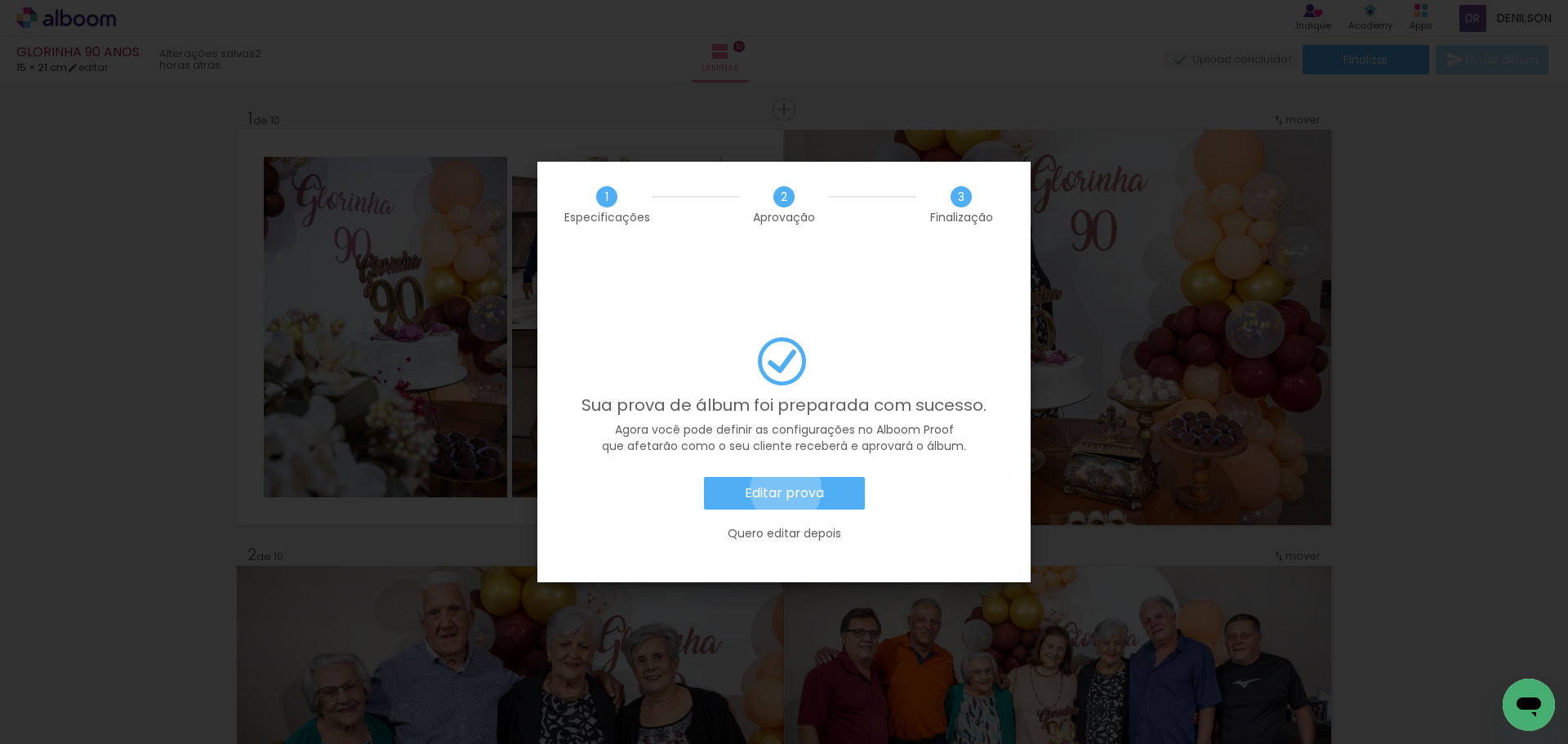
click at [0, 0] on slot "Editar prova" at bounding box center [0, 0] width 0 height 0
